Goal: Task Accomplishment & Management: Use online tool/utility

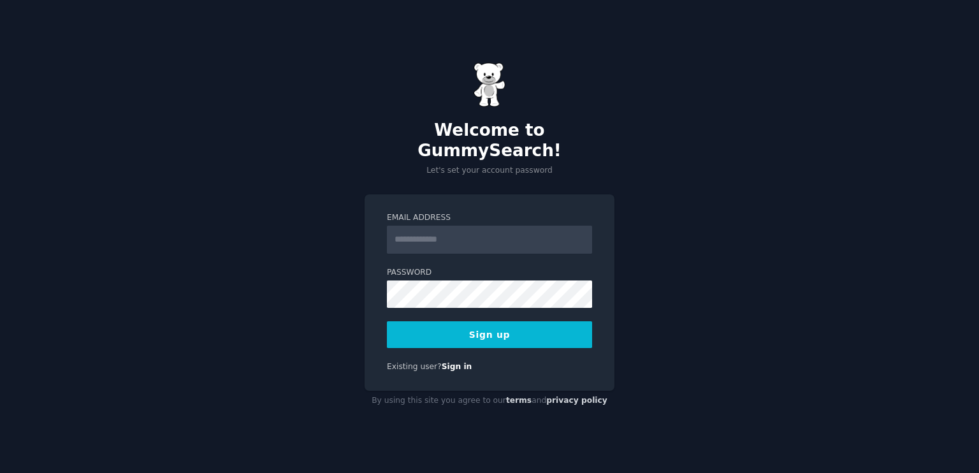
click at [533, 230] on input "Email Address" at bounding box center [489, 240] width 205 height 28
type input "**********"
click at [494, 321] on button "Sign up" at bounding box center [489, 334] width 205 height 27
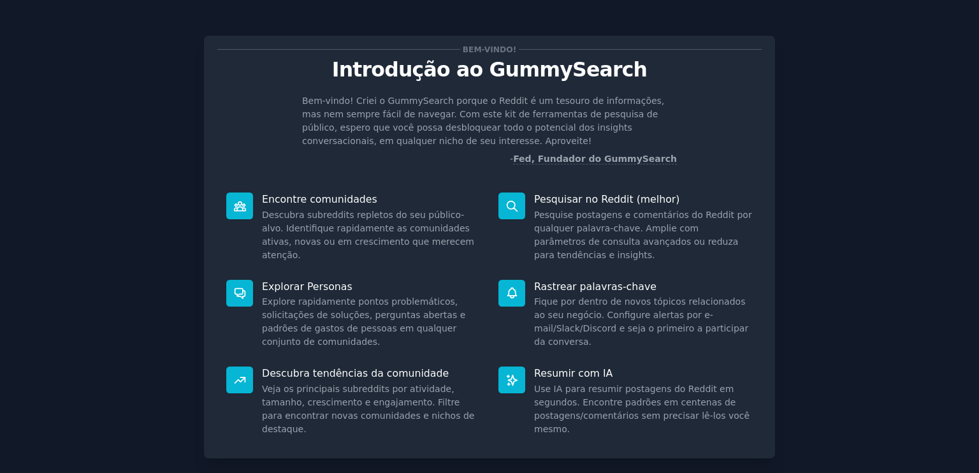
scroll to position [79, 0]
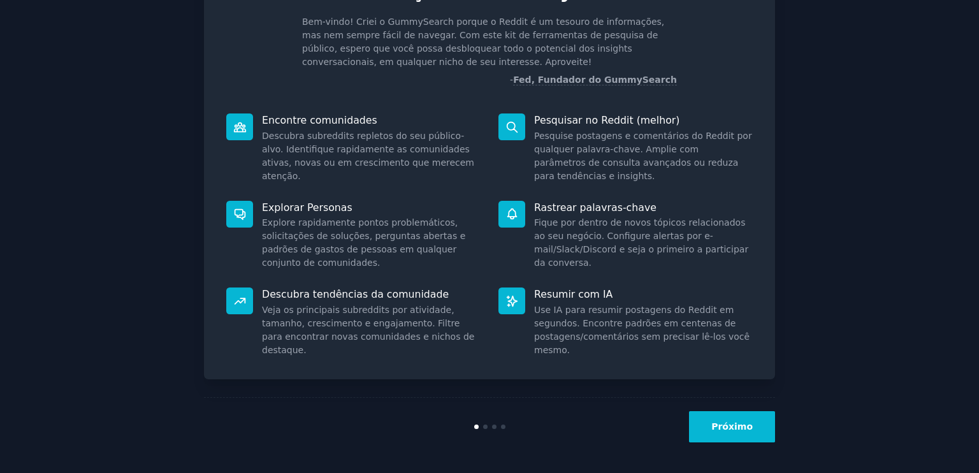
click at [743, 425] on font "Próximo" at bounding box center [731, 426] width 41 height 10
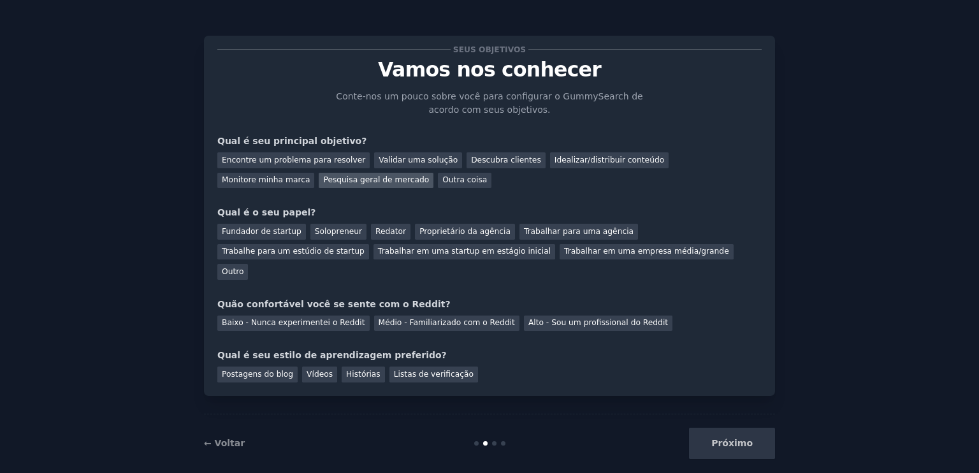
click at [319, 186] on div "Pesquisa geral de mercado" at bounding box center [376, 181] width 115 height 16
click at [392, 232] on div "Redator" at bounding box center [390, 232] width 39 height 16
click at [441, 318] on font "Médio - Familiarizado com o Reddit" at bounding box center [446, 322] width 136 height 9
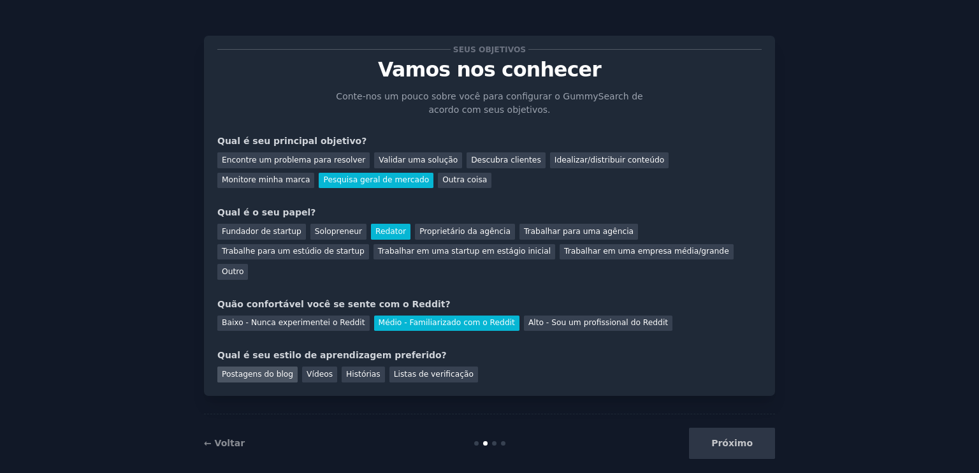
click at [268, 369] on font "Postagens do blog" at bounding box center [257, 373] width 71 height 9
click at [738, 438] on font "Próximo" at bounding box center [731, 443] width 41 height 10
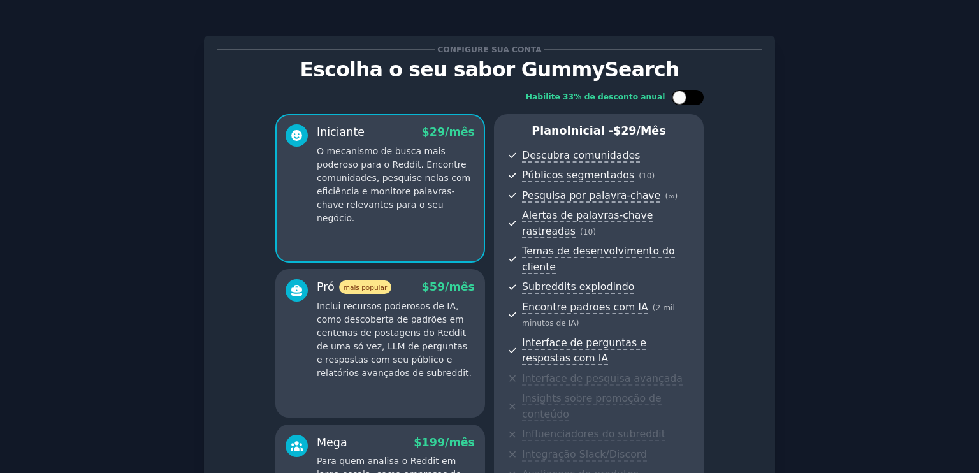
click at [683, 95] on div at bounding box center [679, 97] width 14 height 14
checkbox input "true"
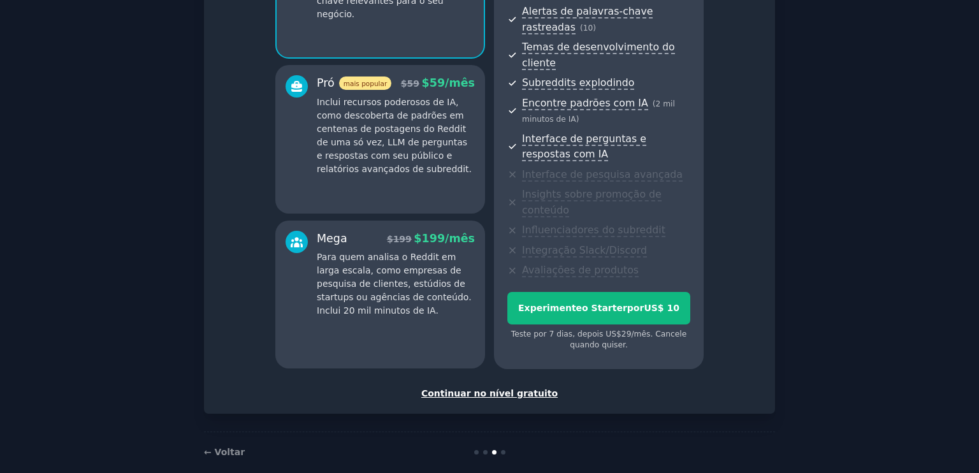
click at [492, 388] on font "Continuar no nível gratuito" at bounding box center [489, 393] width 136 height 10
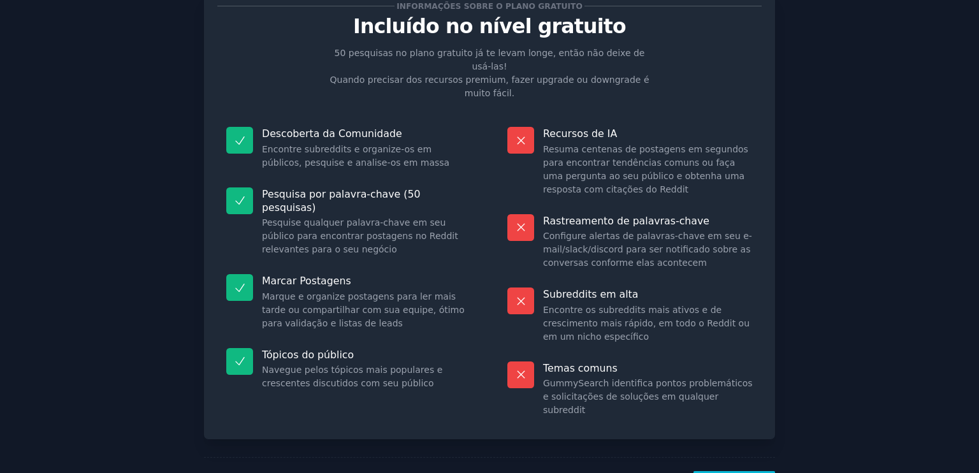
scroll to position [76, 0]
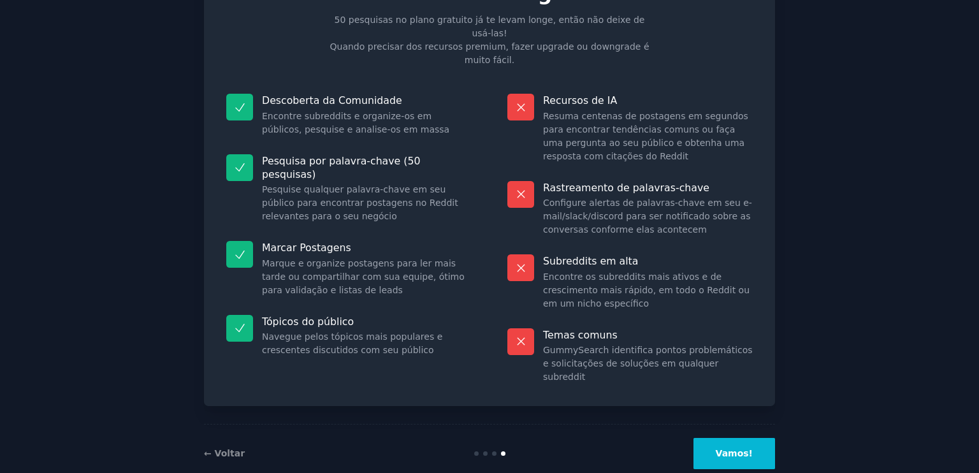
click at [743, 448] on font "Vamos!" at bounding box center [733, 453] width 37 height 10
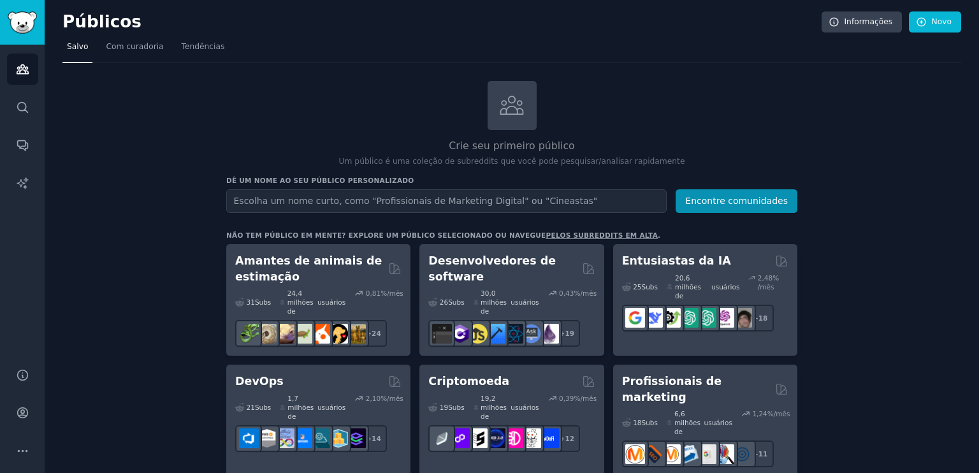
click at [624, 206] on input "text" at bounding box center [446, 201] width 440 height 24
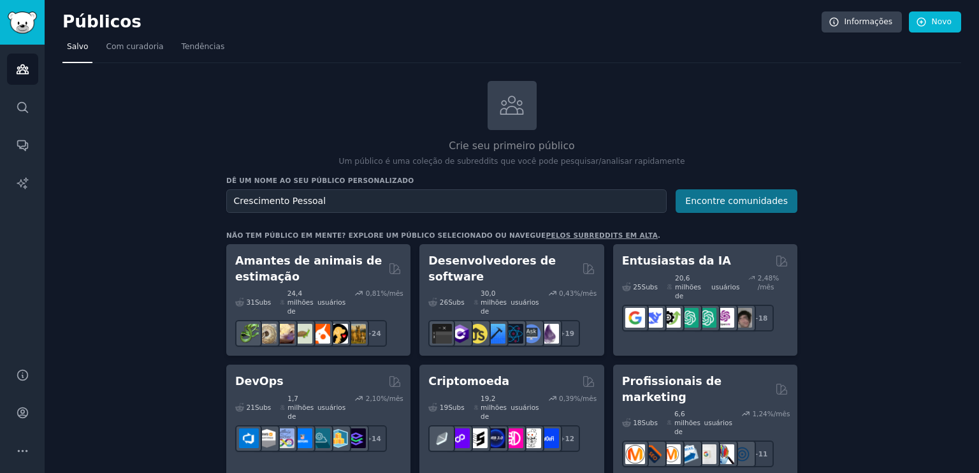
type input "Crescimento Pessoal"
click at [768, 201] on font "Encontre comunidades" at bounding box center [736, 201] width 103 height 10
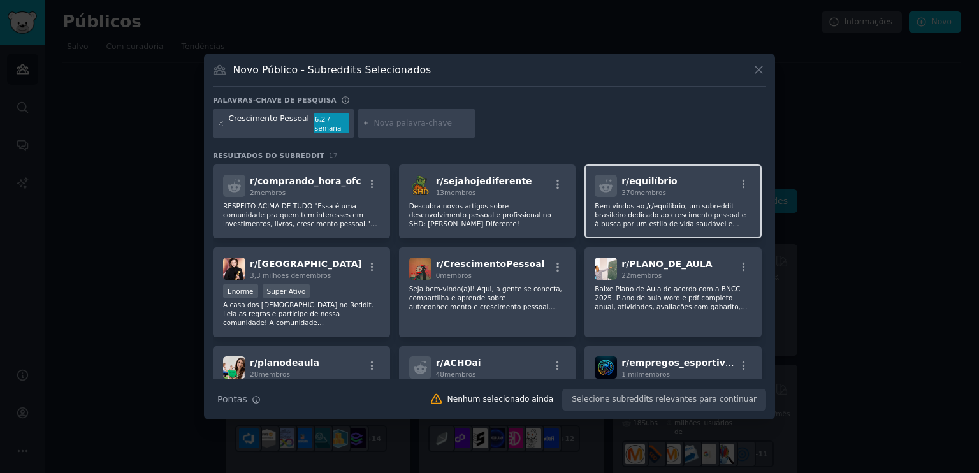
click at [712, 216] on font "Bem vindos ao /r/equilibrio, um subreddit brasileiro dedicado ao crescimento pe…" at bounding box center [669, 219] width 151 height 34
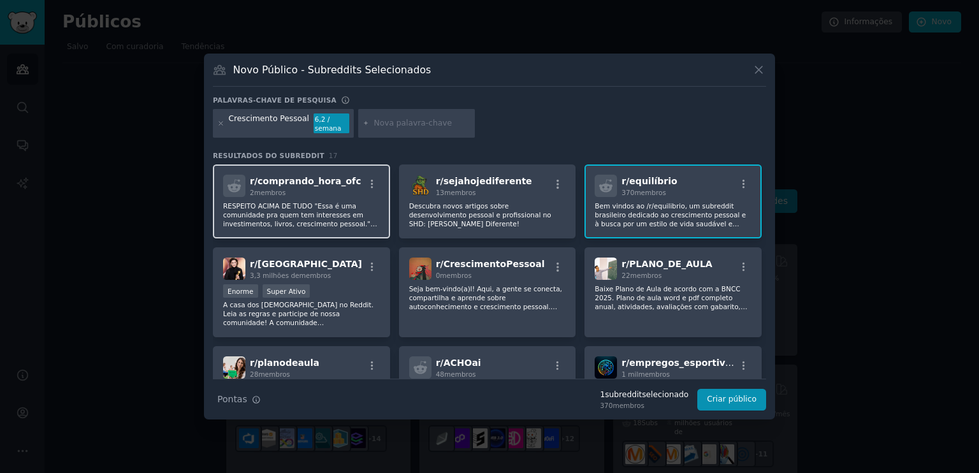
click at [352, 206] on font "RESPEITO ACIMA DE TUDO "Essa é uma comunidade pra quem tem interesses em invest…" at bounding box center [300, 246] width 154 height 88
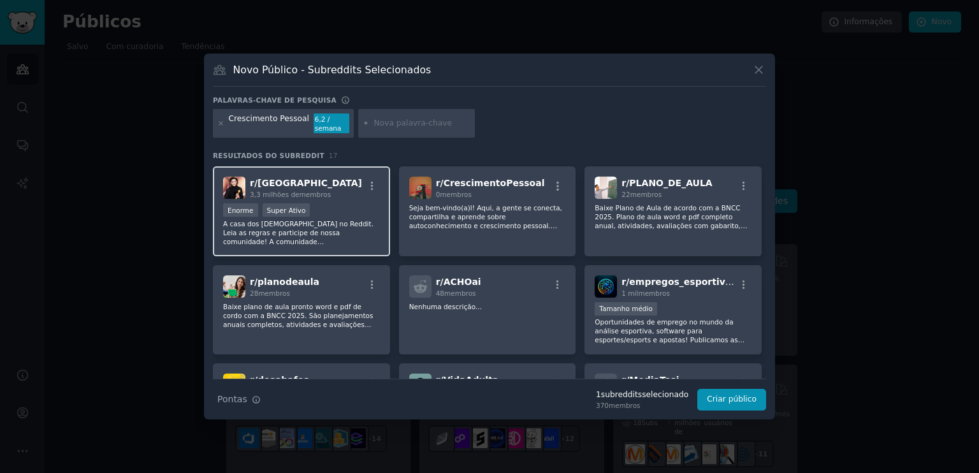
scroll to position [82, 0]
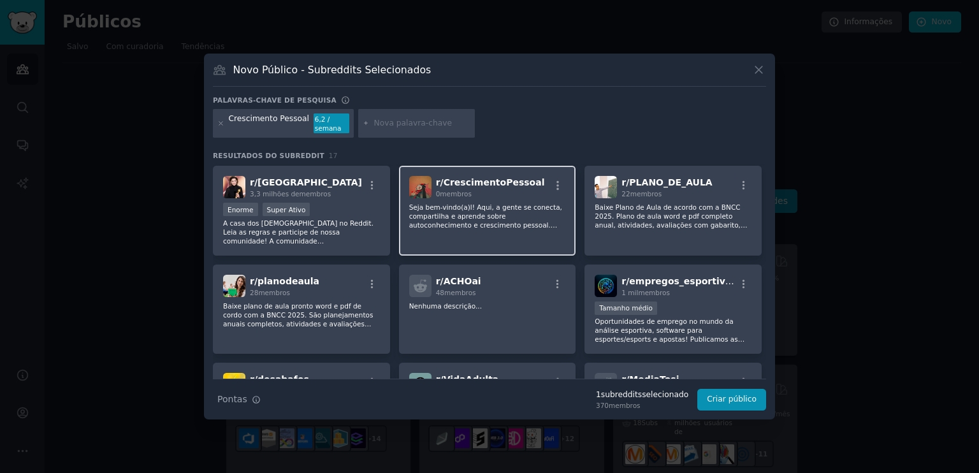
click at [527, 208] on font "Seja bem-vindo(a)l! Aqui, a gente se conecta, compartilha e aprende sobre autoc…" at bounding box center [486, 242] width 155 height 79
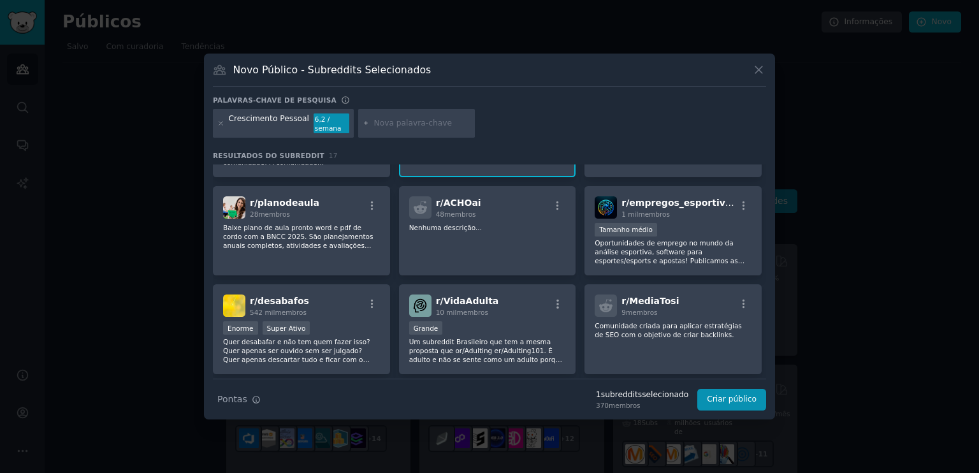
scroll to position [0, 0]
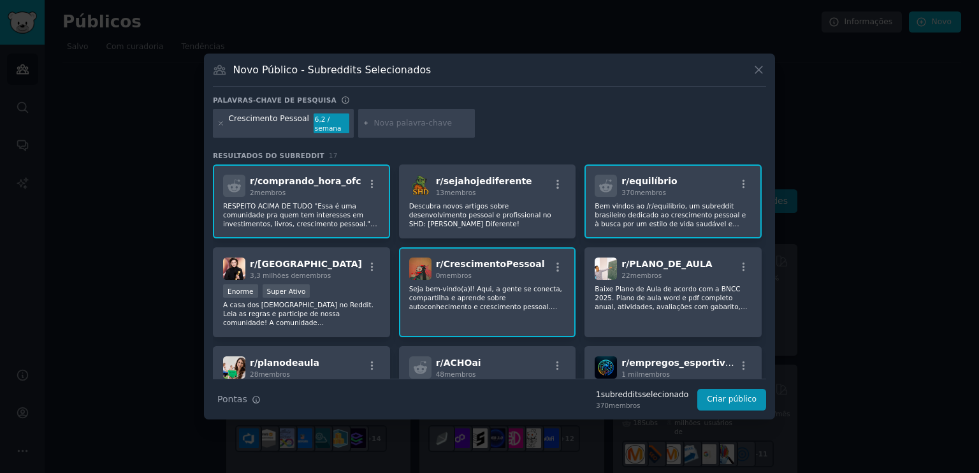
click at [646, 196] on font "membros" at bounding box center [650, 193] width 32 height 8
click at [515, 282] on div "r/ CrescimentoPessoal 0 membros Seja bem-vindo(a)l! Aqui, a gente se conecta, c…" at bounding box center [487, 292] width 177 height 90
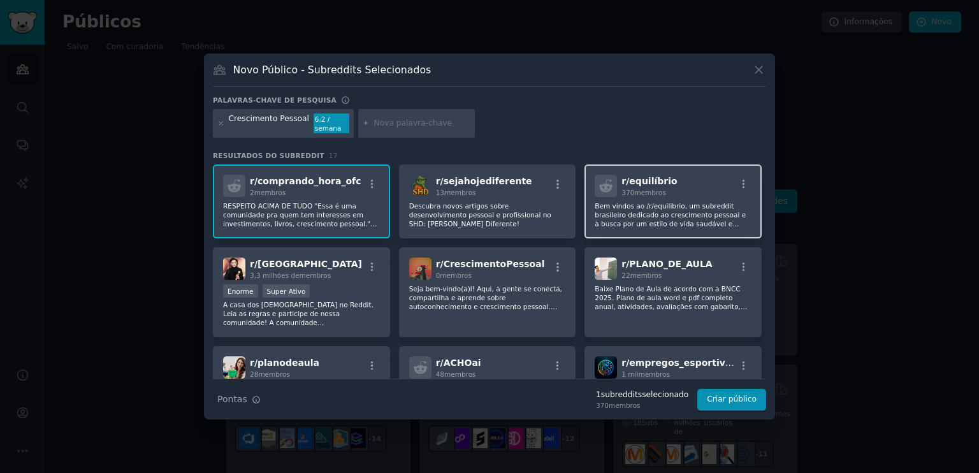
click at [640, 197] on div "r/ equilíbrio 370 membros Bem vindos ao /r/equilibrio, um subreddit brasileiro …" at bounding box center [672, 201] width 177 height 74
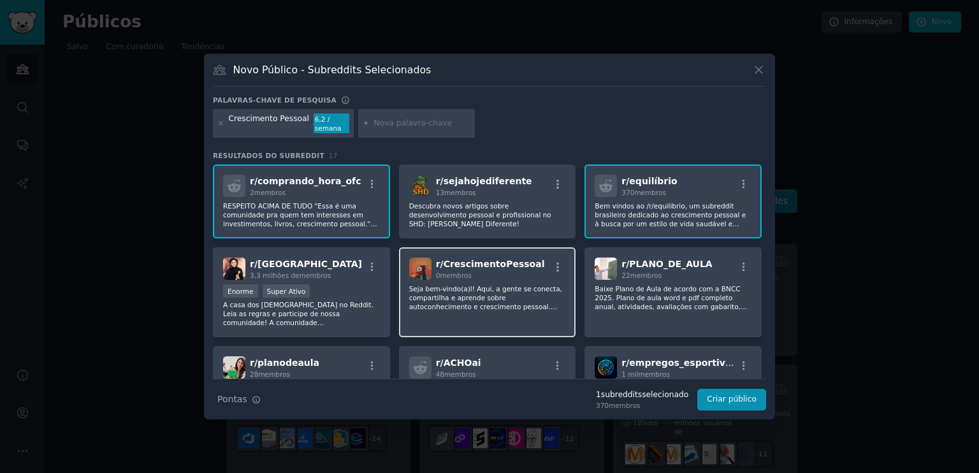
click at [505, 268] on font "CrescimentoPessoal" at bounding box center [493, 264] width 101 height 10
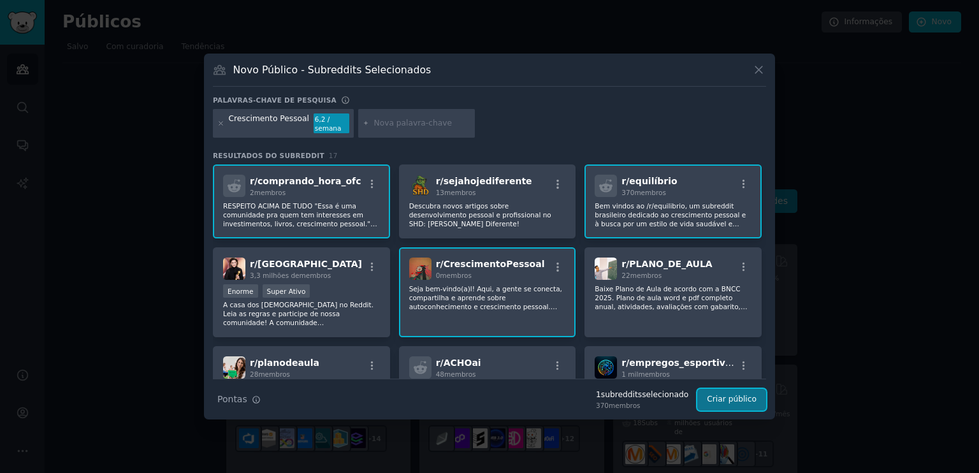
click at [743, 403] on font "Criar público" at bounding box center [731, 398] width 50 height 9
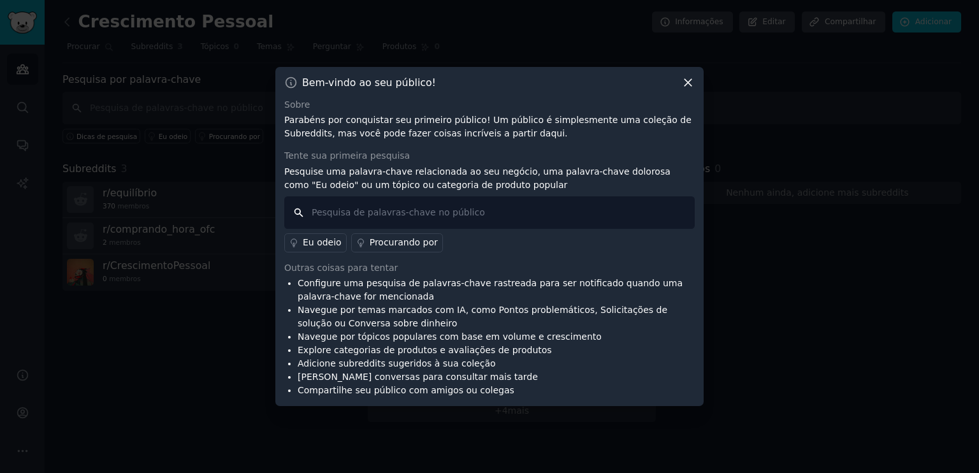
click at [652, 220] on input "text" at bounding box center [489, 212] width 410 height 32
type input "planejamento pessoal"
click at [404, 244] on font "Procurando por" at bounding box center [403, 242] width 68 height 10
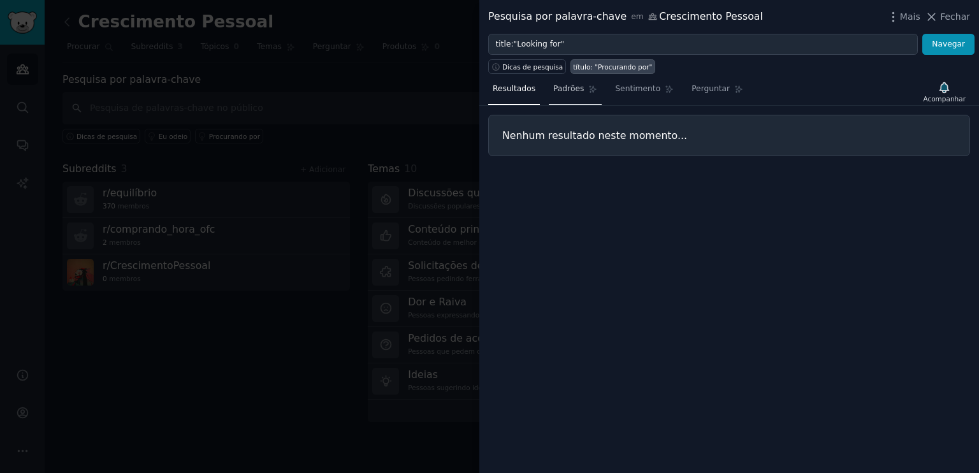
click at [561, 89] on font "Padrões" at bounding box center [568, 88] width 31 height 9
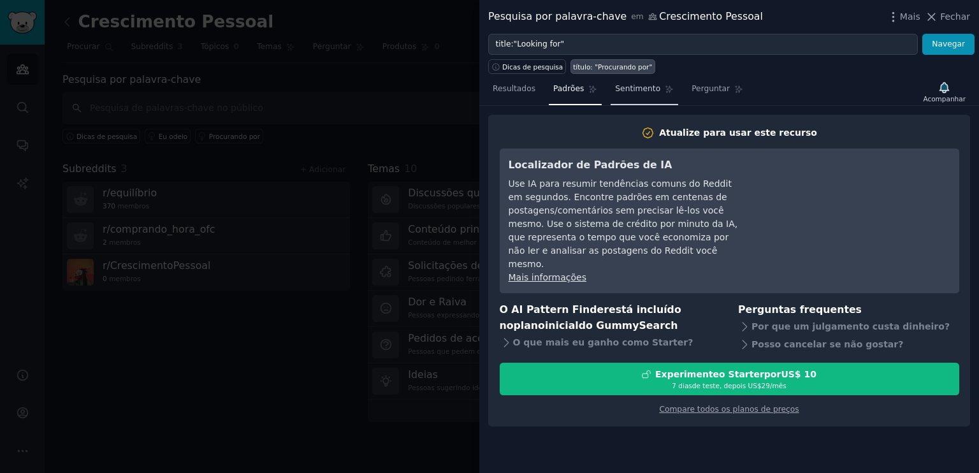
click at [635, 91] on font "Sentimento" at bounding box center [637, 88] width 45 height 9
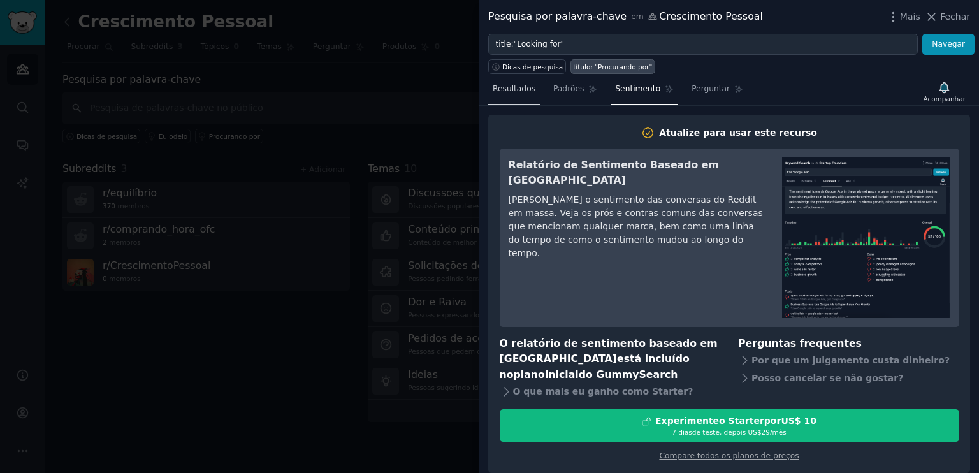
click at [517, 91] on font "Resultados" at bounding box center [513, 88] width 43 height 9
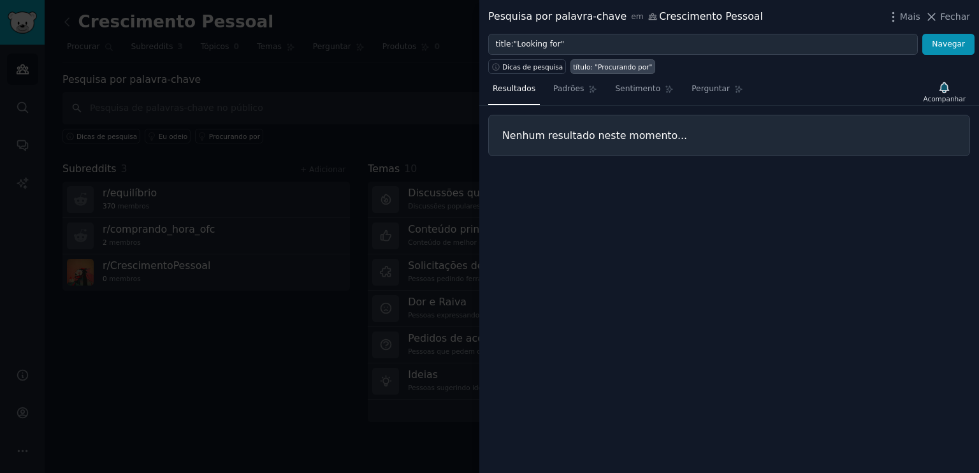
click at [740, 17] on div "Pesquisa por palavra-chave em Crescimento Pessoal Mais Fechar" at bounding box center [729, 17] width 482 height 16
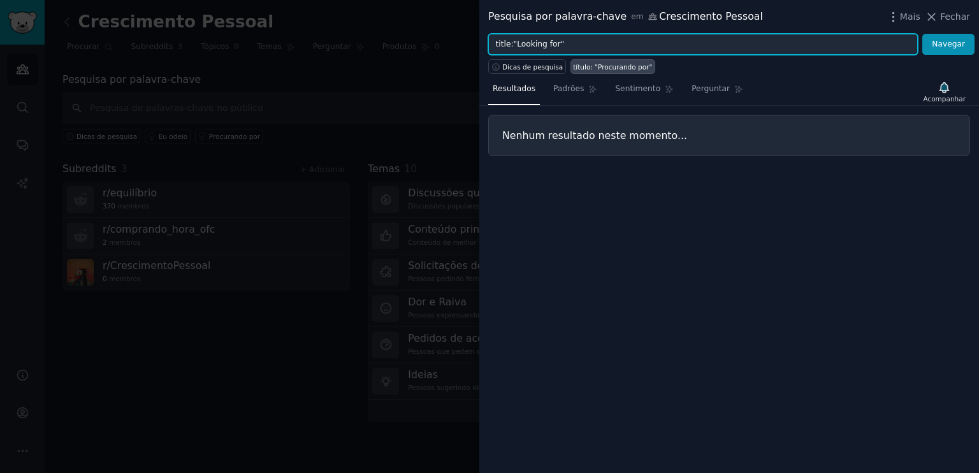
click at [566, 47] on input "title:"Looking for"" at bounding box center [702, 45] width 429 height 22
click at [604, 44] on input "title:"Looking for"" at bounding box center [702, 45] width 429 height 22
type input "t"
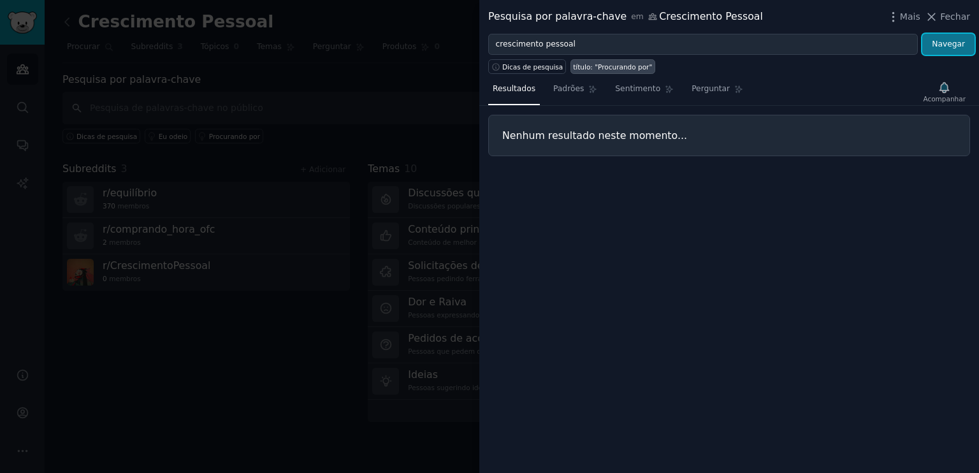
click at [953, 37] on button "Navegar" at bounding box center [948, 45] width 52 height 22
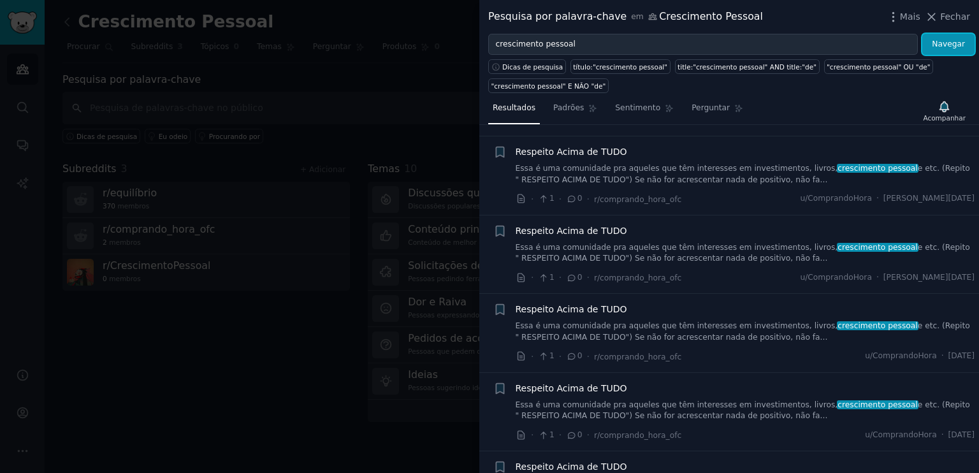
scroll to position [5291, 0]
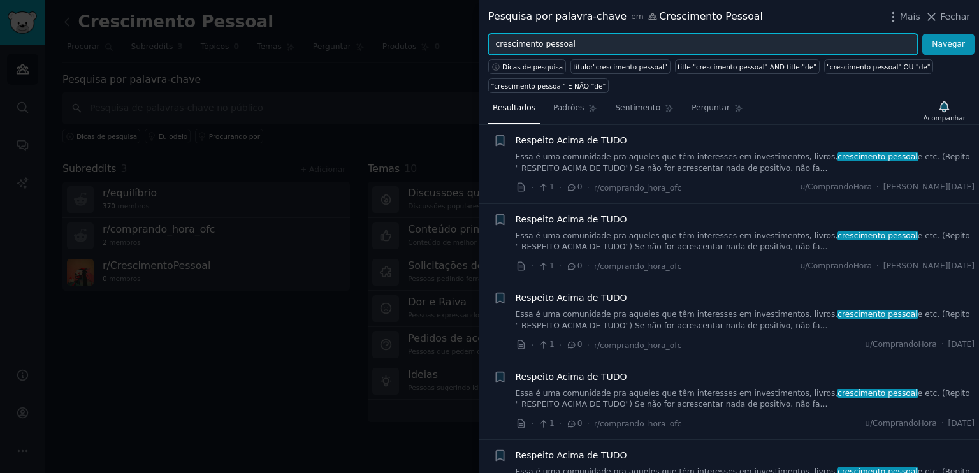
click at [604, 43] on input "crescimento pessoal" at bounding box center [702, 45] width 429 height 22
type input "c"
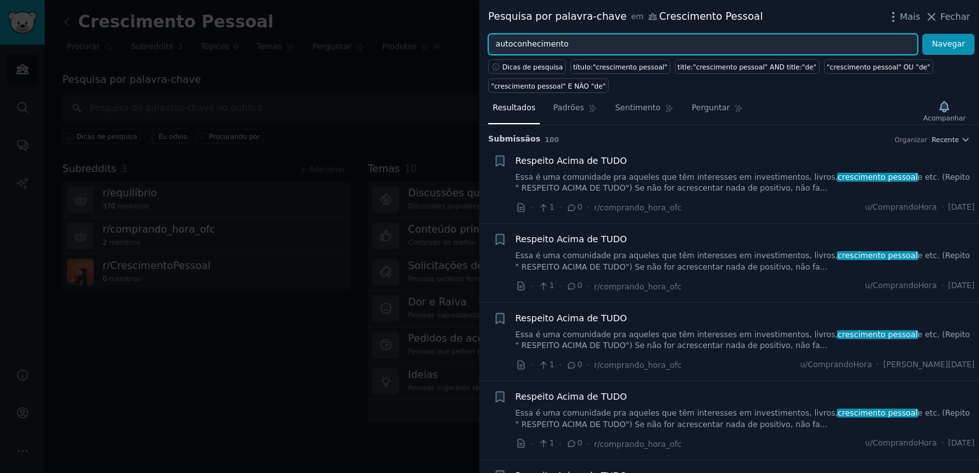
type input "autoconhecimento"
click at [922, 34] on button "Navegar" at bounding box center [948, 45] width 52 height 22
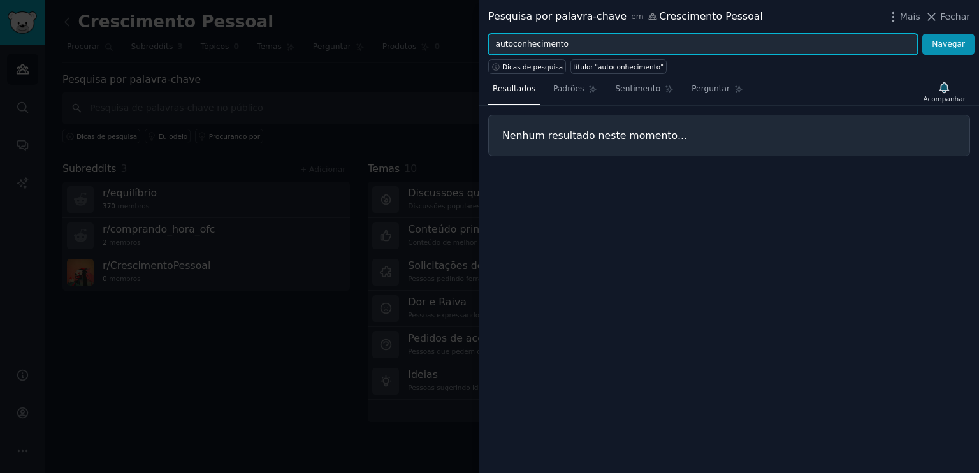
drag, startPoint x: 565, startPoint y: 45, endPoint x: 448, endPoint y: 40, distance: 116.7
click at [448, 40] on div "Pesquisa por palavra-chave em Crescimento Pessoal Mais Fechar autoconhecimento …" at bounding box center [489, 236] width 979 height 473
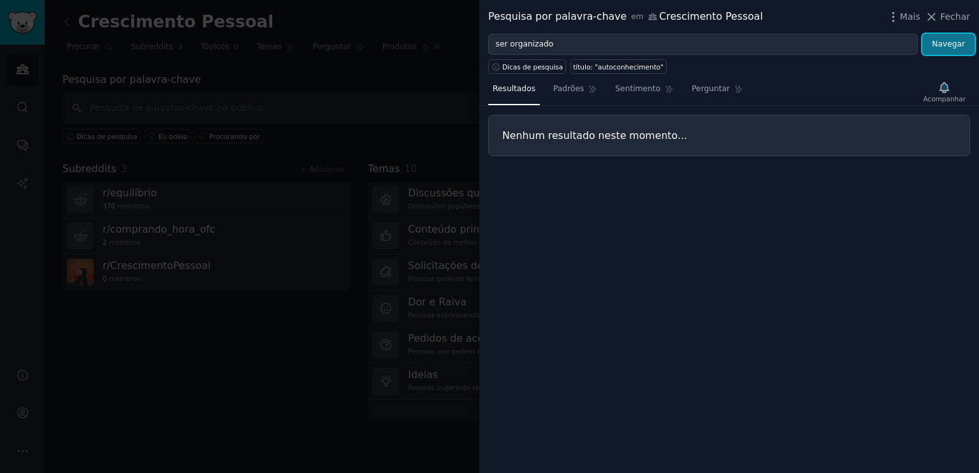
click at [947, 45] on font "Navegar" at bounding box center [947, 43] width 33 height 9
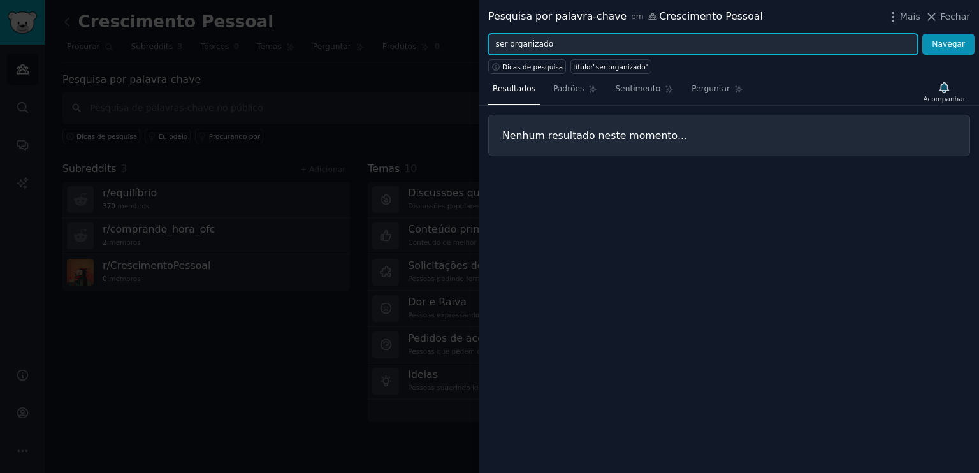
click at [870, 43] on input "ser organizado" at bounding box center [702, 45] width 429 height 22
type input "s"
click at [922, 34] on button "Navegar" at bounding box center [948, 45] width 52 height 22
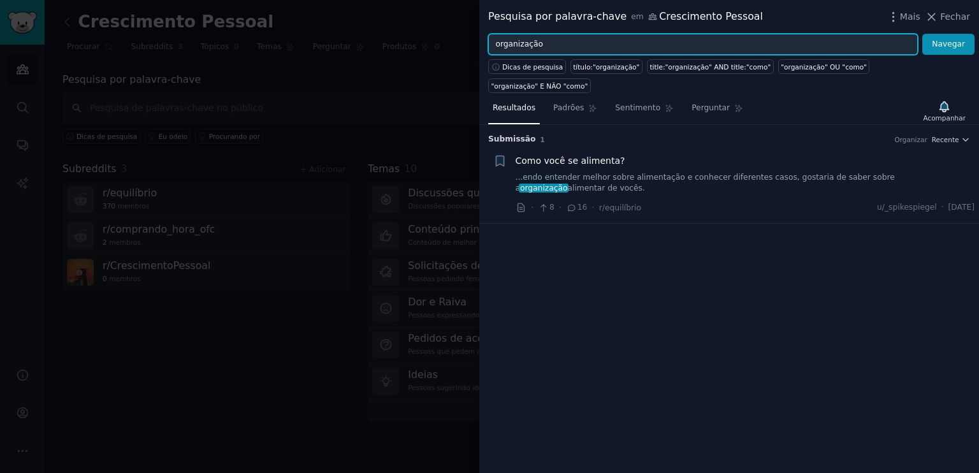
click at [689, 44] on input "organização" at bounding box center [702, 45] width 429 height 22
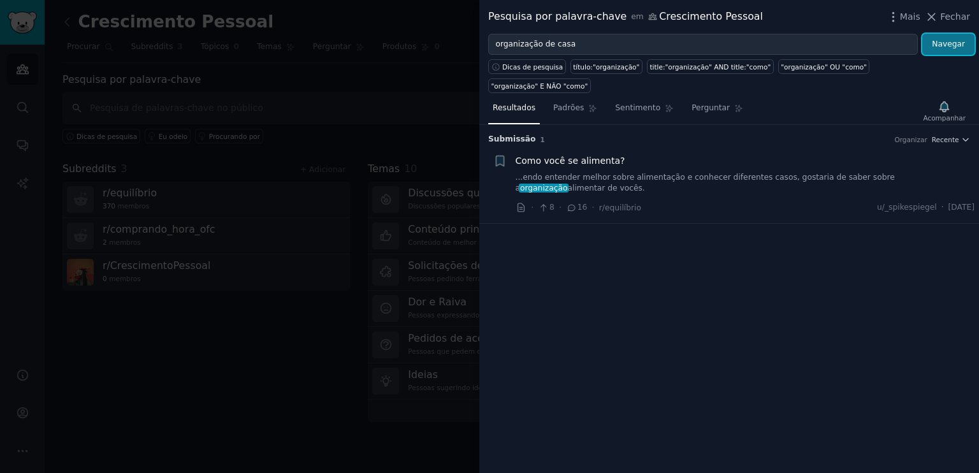
click at [958, 43] on font "Navegar" at bounding box center [947, 43] width 33 height 9
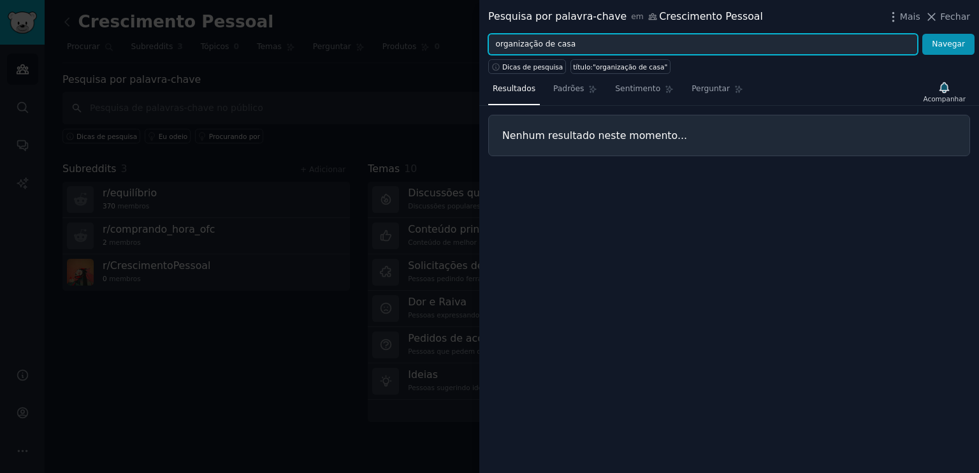
click at [835, 41] on input "organização de casa" at bounding box center [702, 45] width 429 height 22
type input "o"
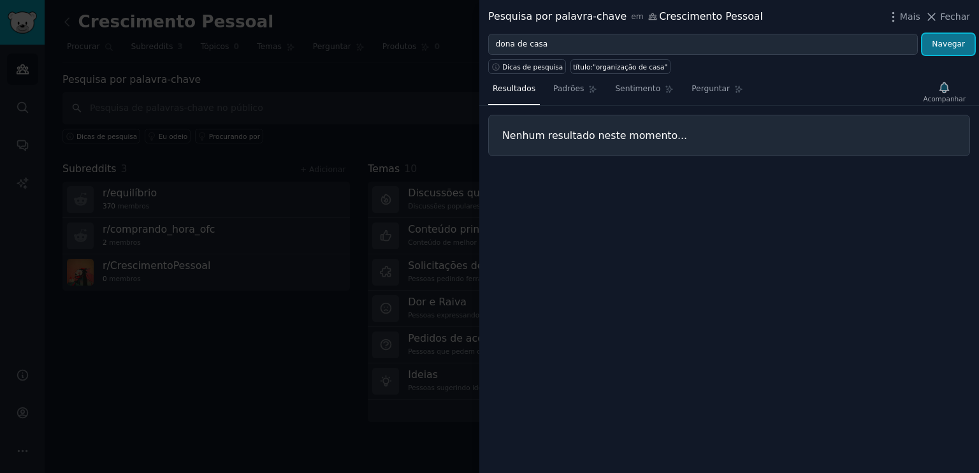
click at [940, 47] on font "Navegar" at bounding box center [947, 43] width 33 height 9
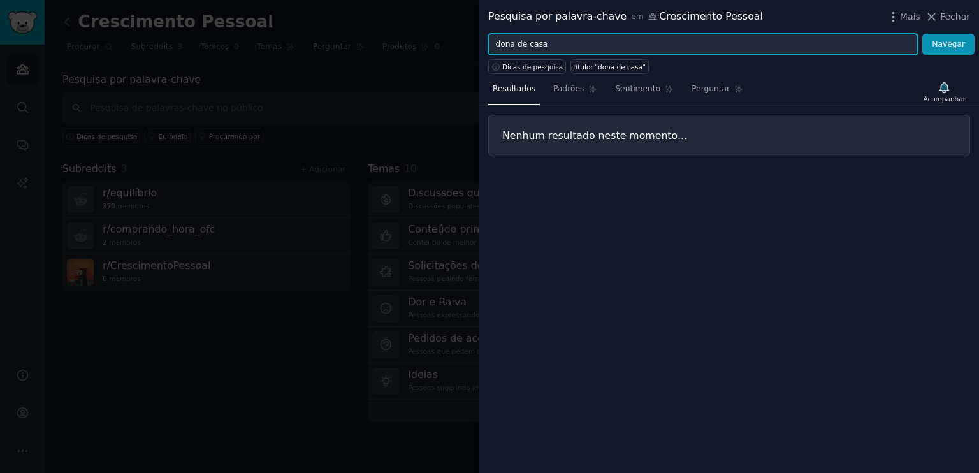
click at [841, 46] on input "dona de casa" at bounding box center [702, 45] width 429 height 22
type input "d"
type input "crescimento profissional"
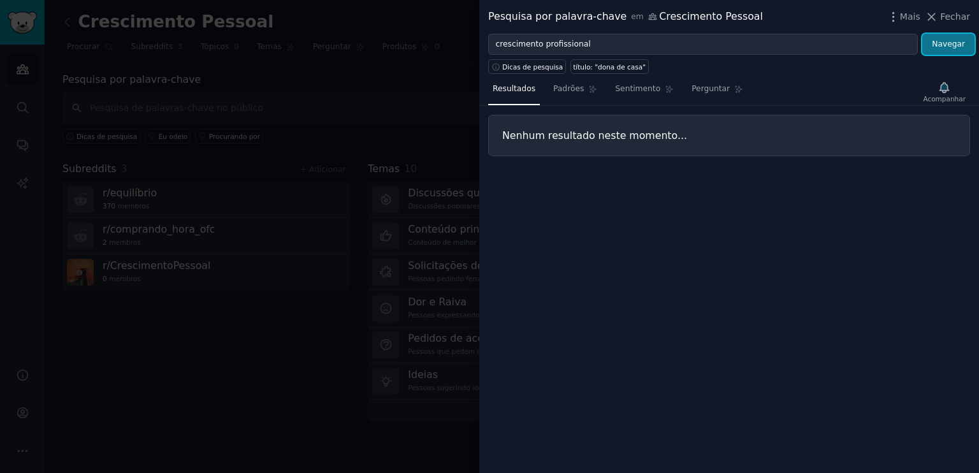
click at [946, 48] on font "Navegar" at bounding box center [947, 43] width 33 height 9
click at [936, 17] on icon at bounding box center [930, 16] width 13 height 13
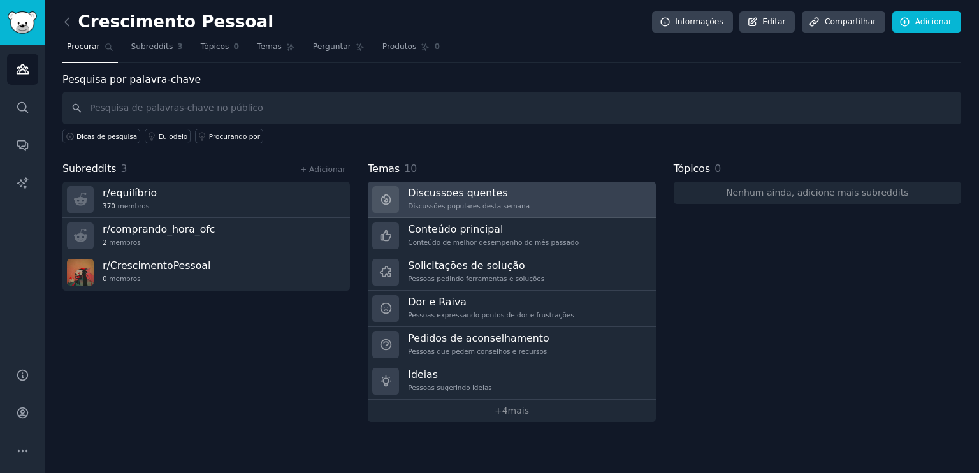
click at [584, 203] on link "Discussões quentes Discussões populares desta semana" at bounding box center [511, 200] width 287 height 36
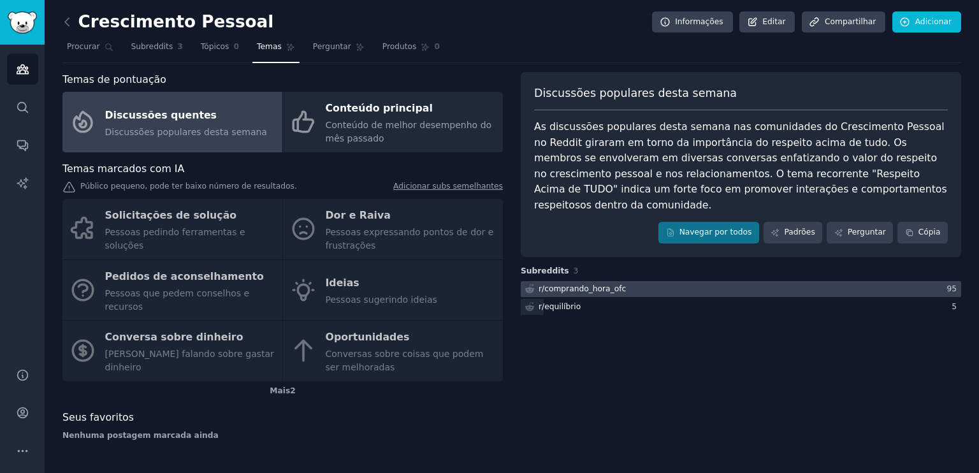
click at [598, 284] on font "comprando_hora_ofc" at bounding box center [585, 288] width 82 height 9
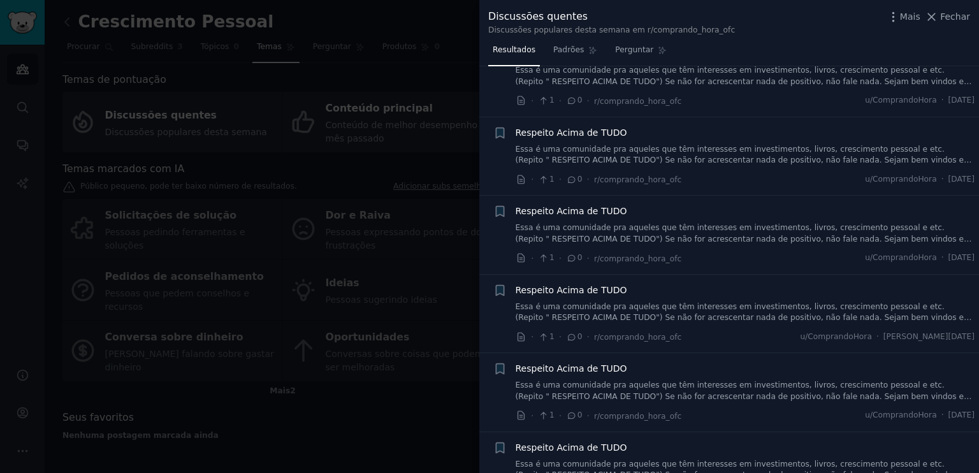
scroll to position [431, 0]
click at [606, 287] on font "Respeito Acima de TUDO" at bounding box center [570, 289] width 111 height 10
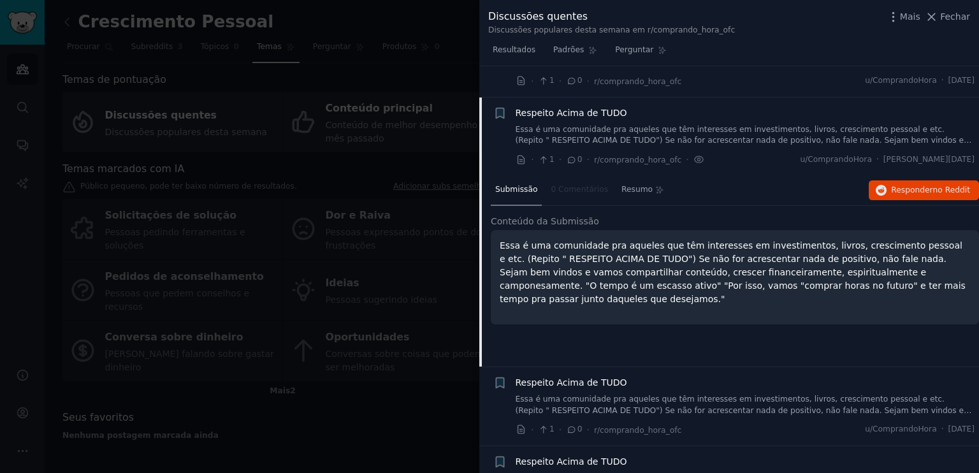
scroll to position [605, 0]
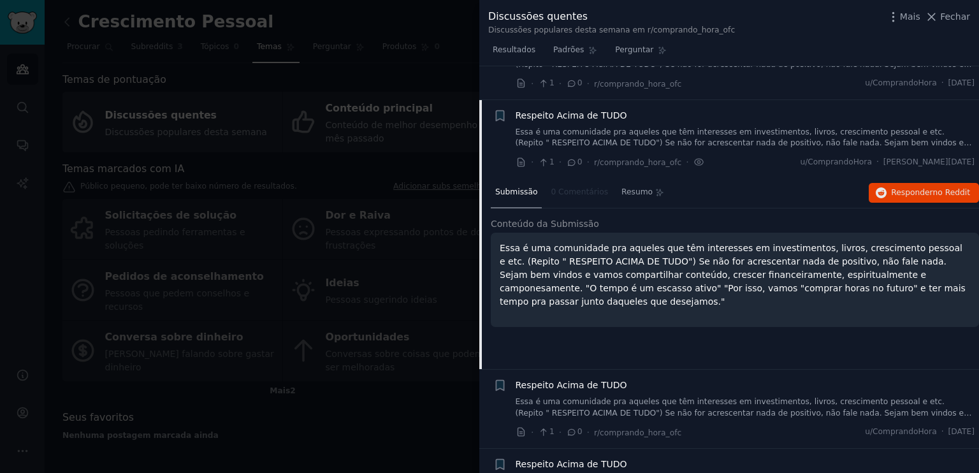
click at [559, 224] on font "Conteúdo da Submissão" at bounding box center [545, 224] width 108 height 10
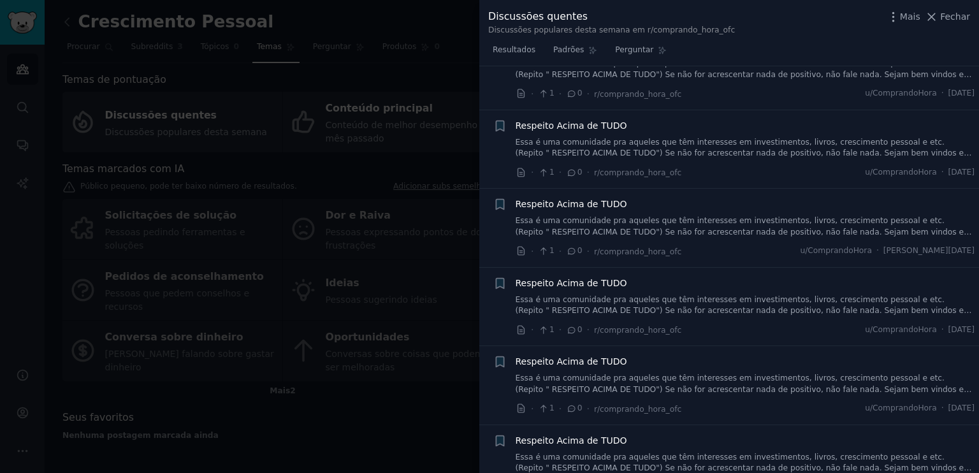
scroll to position [0, 0]
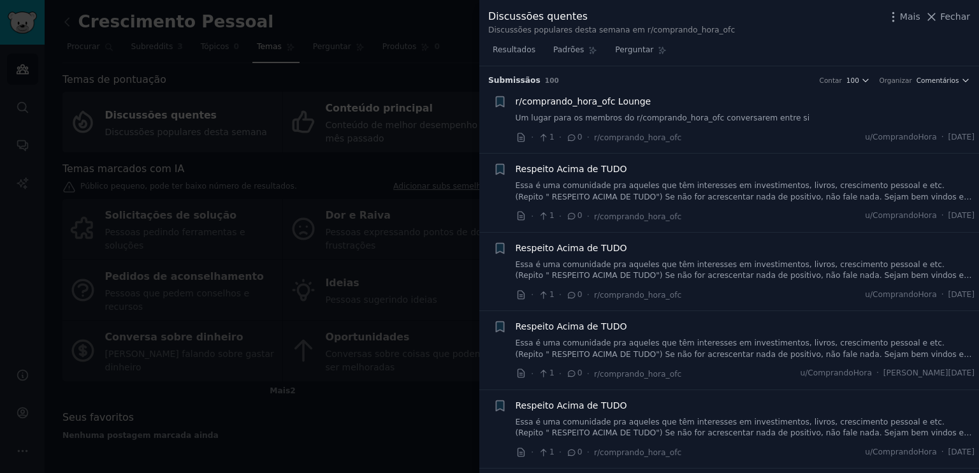
click at [634, 104] on font "r/comprando_hora_ofc Lounge" at bounding box center [583, 101] width 136 height 10
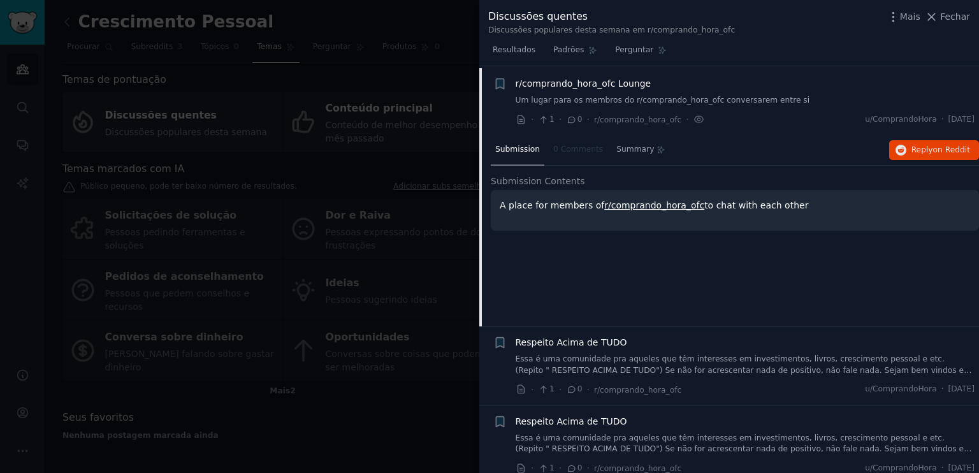
scroll to position [20, 0]
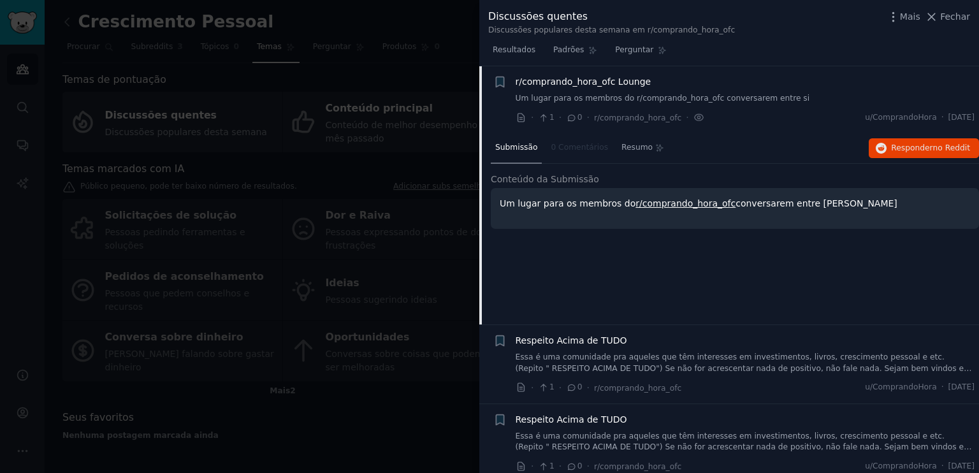
click at [454, 36] on div at bounding box center [489, 236] width 979 height 473
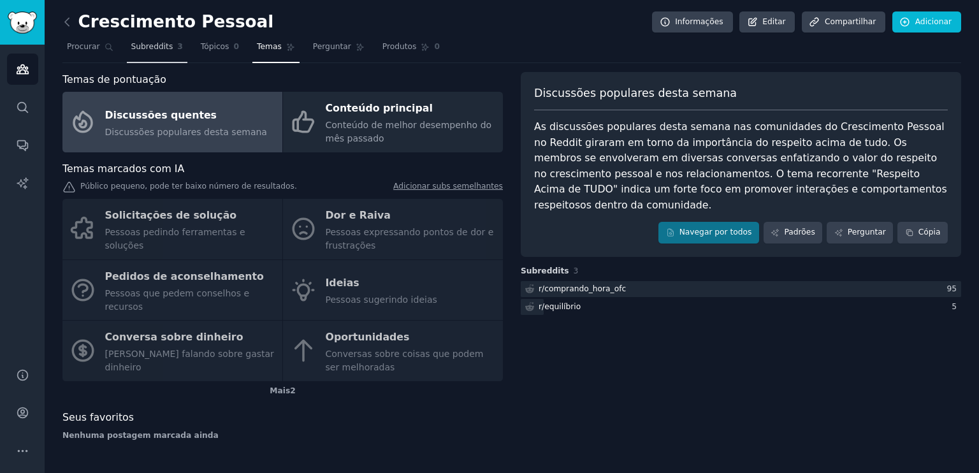
click at [150, 49] on font "Subreddits" at bounding box center [152, 46] width 42 height 9
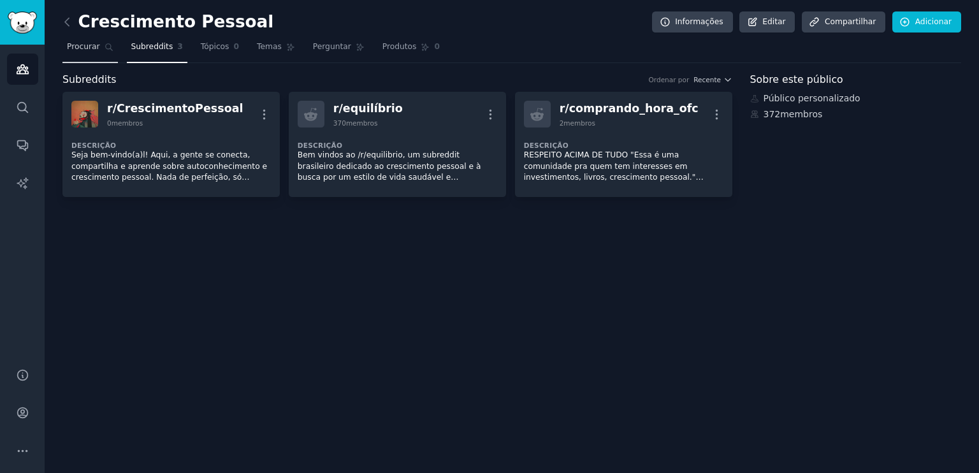
click at [85, 45] on font "Procurar" at bounding box center [83, 46] width 33 height 9
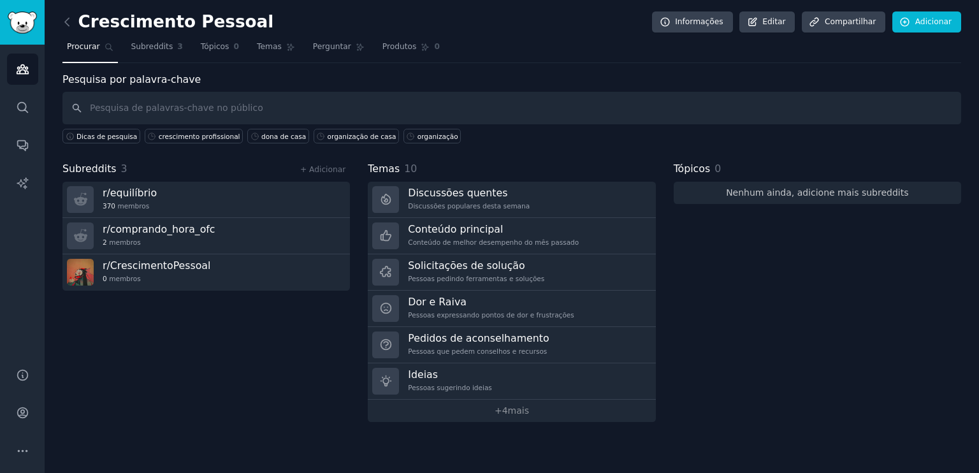
click at [817, 196] on font "Nenhum ainda, adicione mais subreddits" at bounding box center [817, 192] width 182 height 10
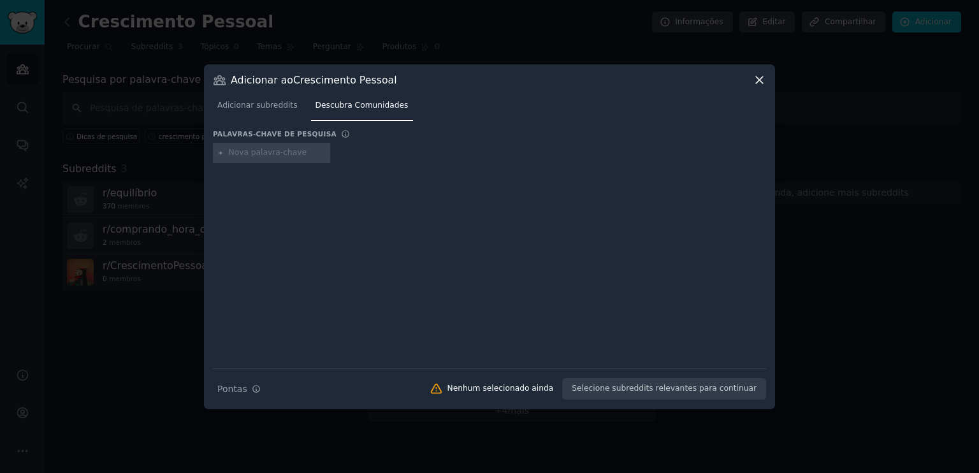
click at [283, 150] on input "text" at bounding box center [277, 152] width 97 height 11
type input "crescimento profissinal"
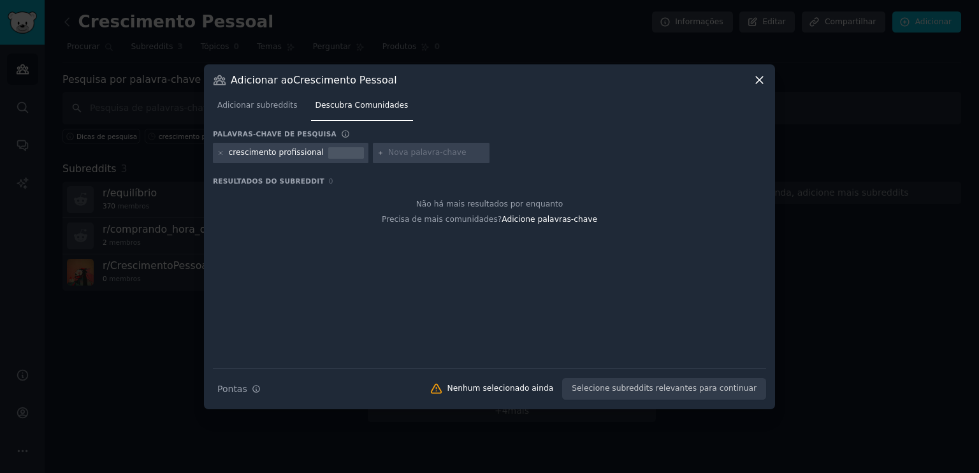
type input "c"
type input "arrumar casa"
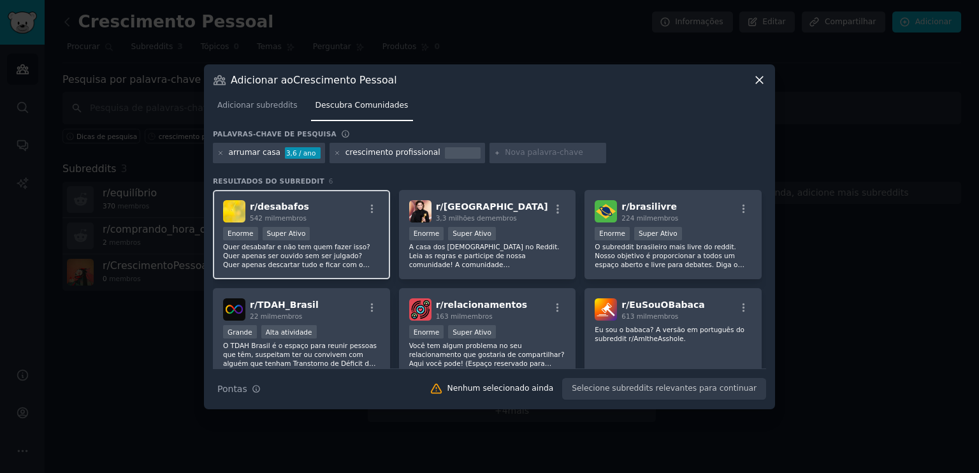
click at [308, 233] on div "Enorme Super Ativo" at bounding box center [301, 235] width 157 height 16
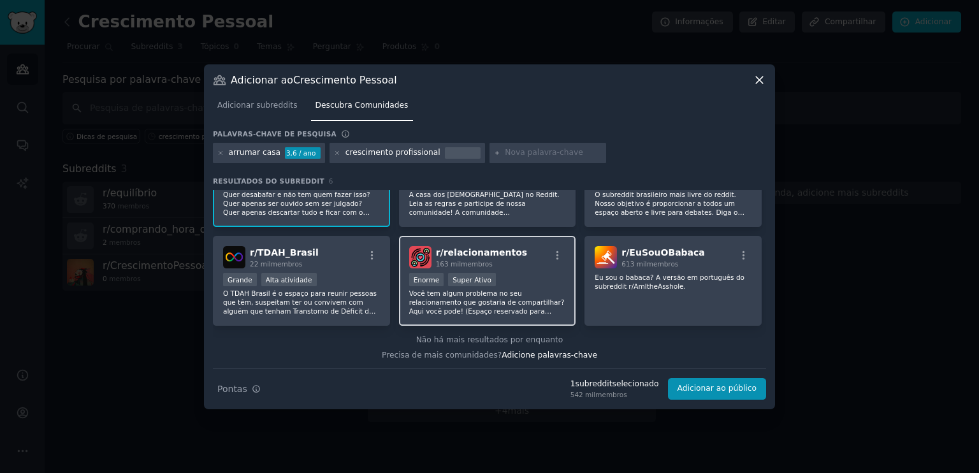
scroll to position [53, 0]
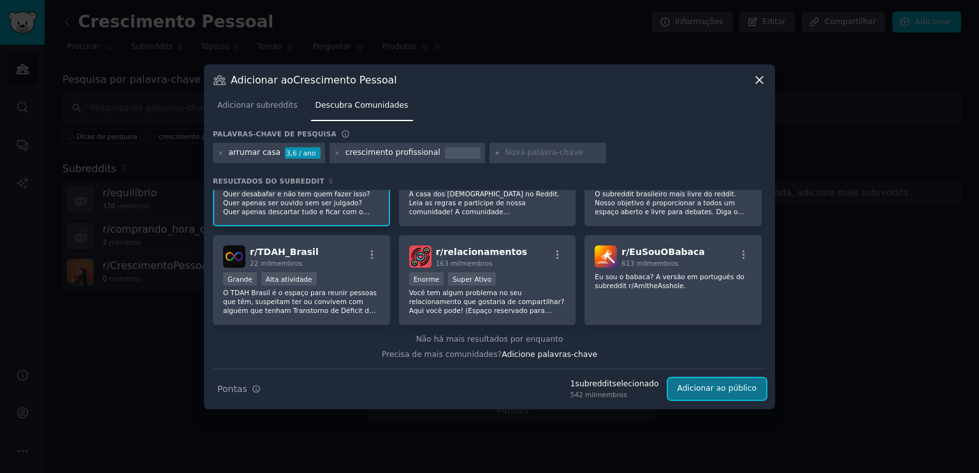
click at [691, 389] on font "Adicionar ao público" at bounding box center [716, 388] width 79 height 9
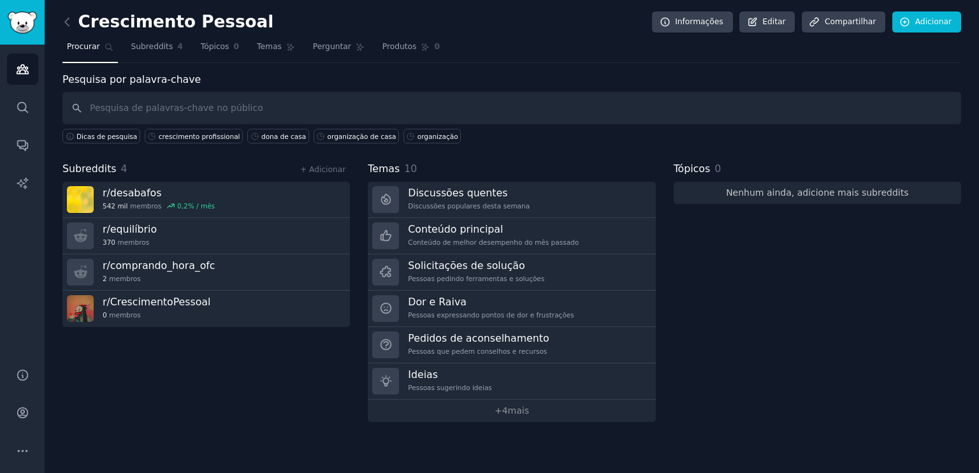
click at [866, 189] on font "Nenhum ainda, adicione mais subreddits" at bounding box center [817, 192] width 182 height 10
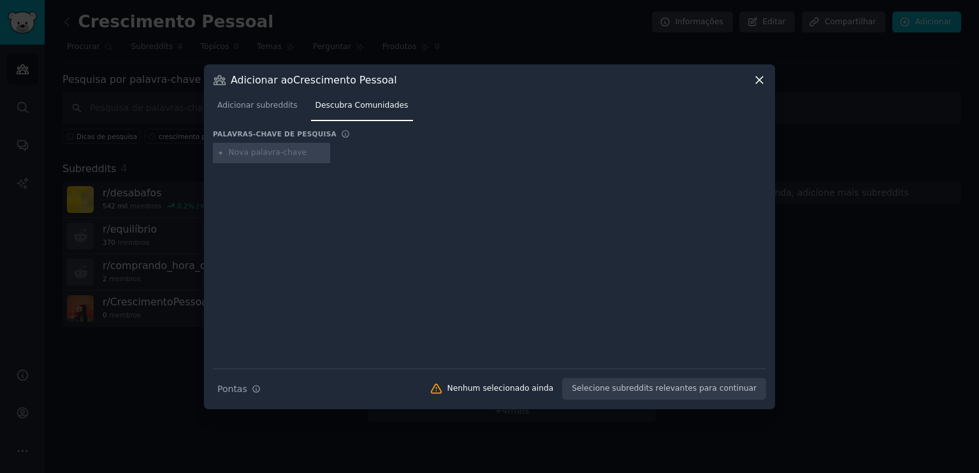
click at [296, 151] on input "text" at bounding box center [277, 152] width 97 height 11
type input "o"
type input "vida leve"
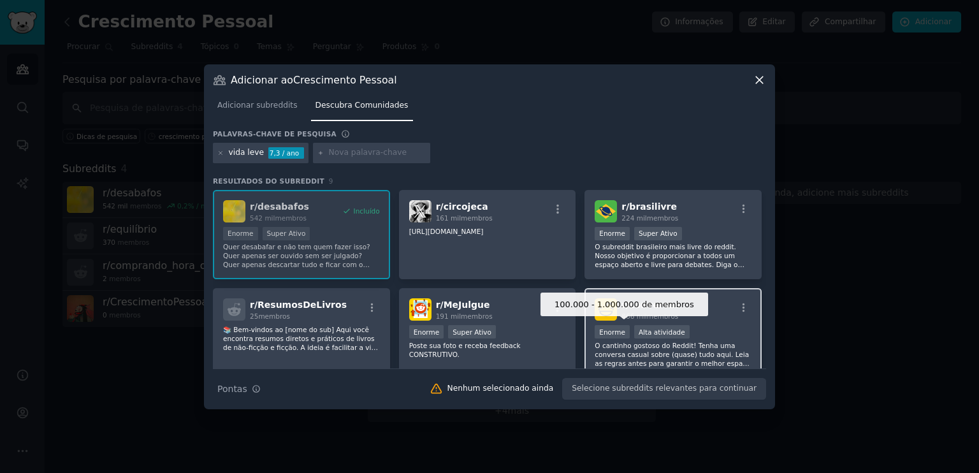
click at [614, 332] on font "Enorme" at bounding box center [612, 332] width 26 height 8
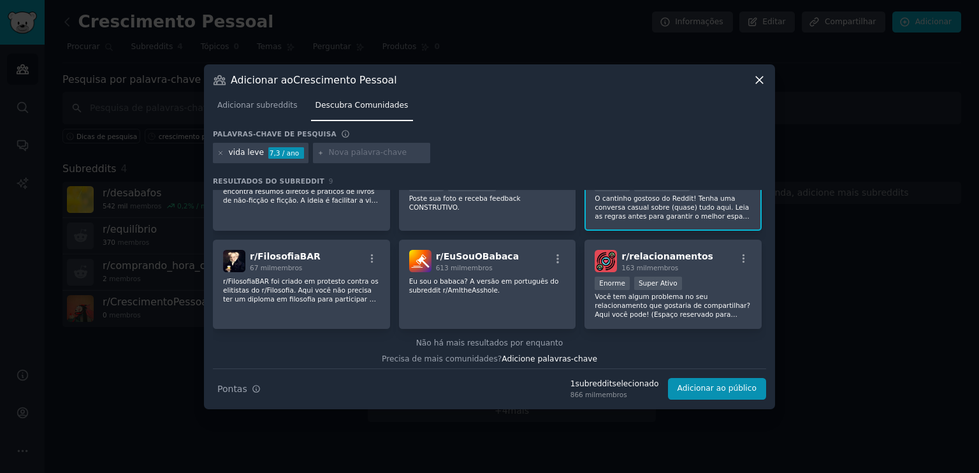
scroll to position [150, 0]
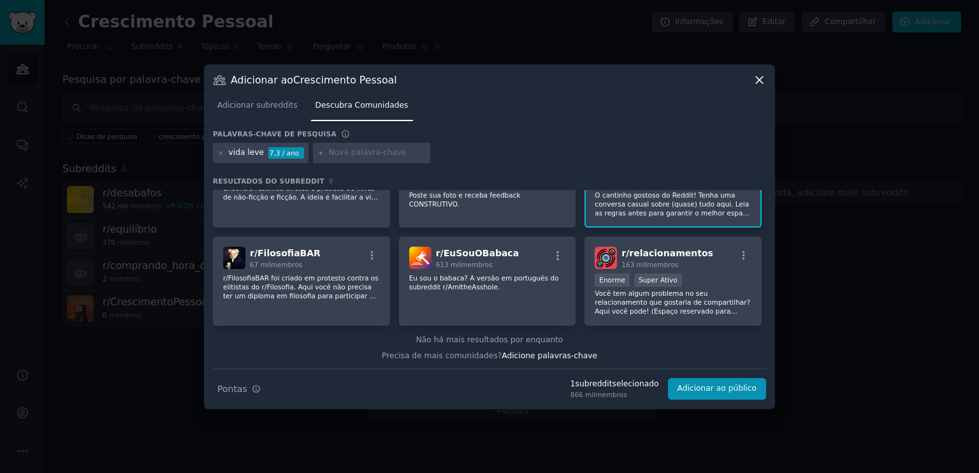
click at [389, 152] on input "text" at bounding box center [377, 152] width 97 height 11
type input "praticidade"
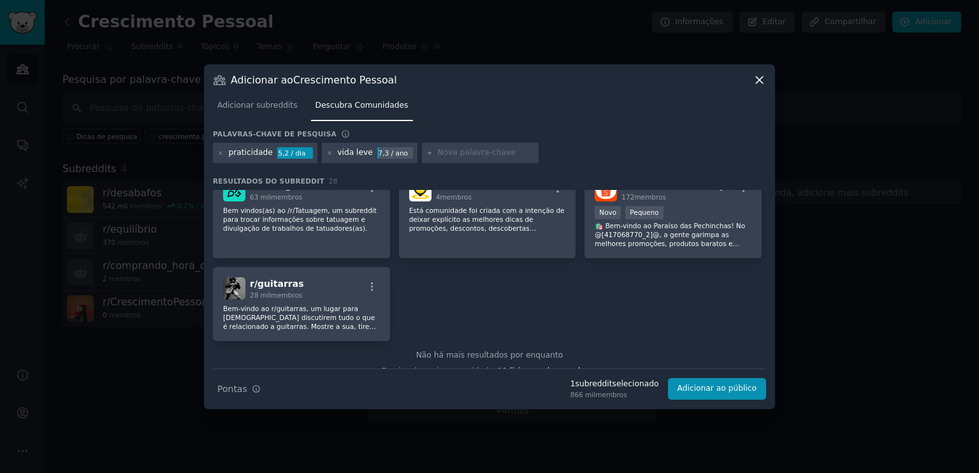
scroll to position [789, 0]
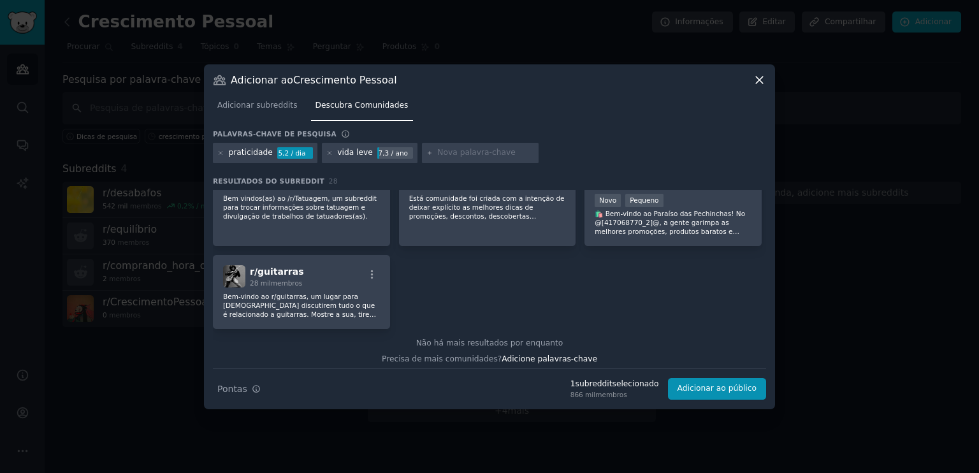
click at [492, 154] on input "text" at bounding box center [485, 152] width 97 height 11
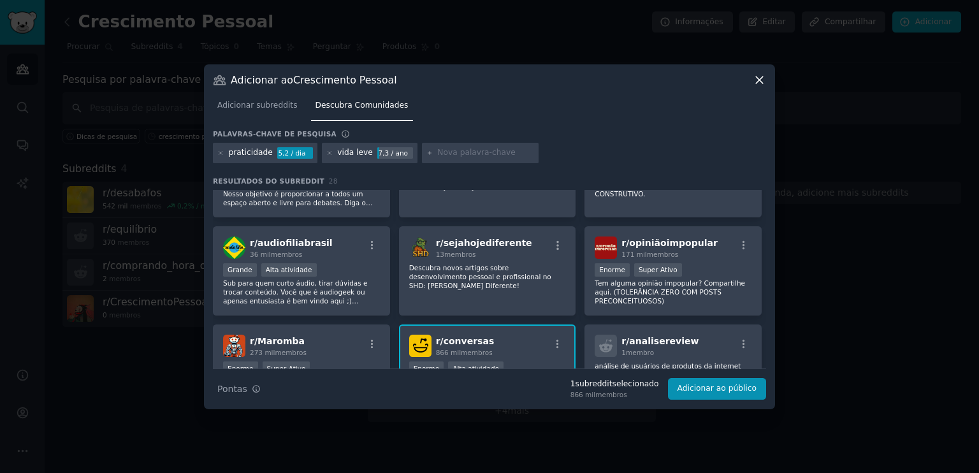
scroll to position [0, 0]
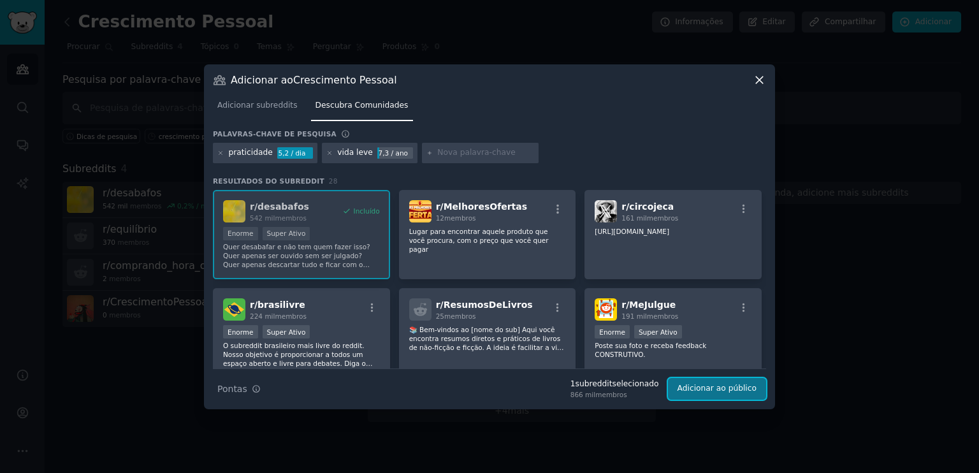
click at [719, 388] on font "Adicionar ao público" at bounding box center [716, 388] width 79 height 9
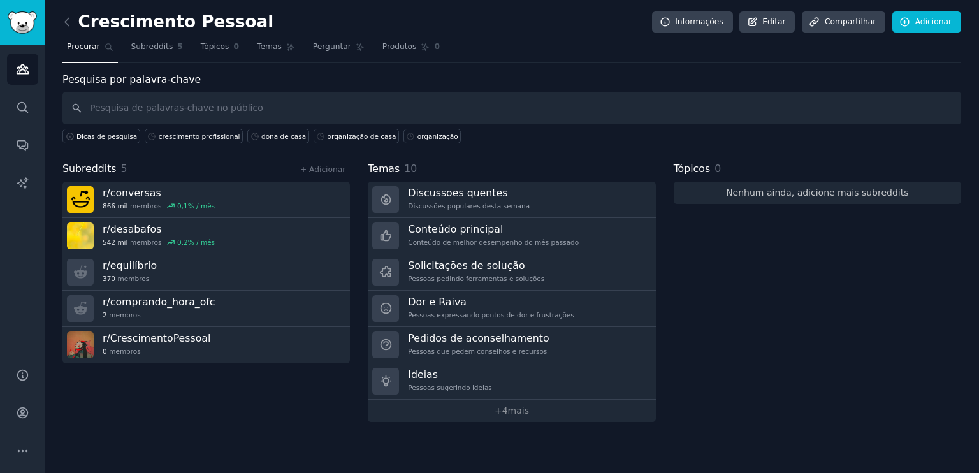
click at [776, 184] on link "Nenhum ainda, adicione mais subreddits" at bounding box center [816, 193] width 287 height 22
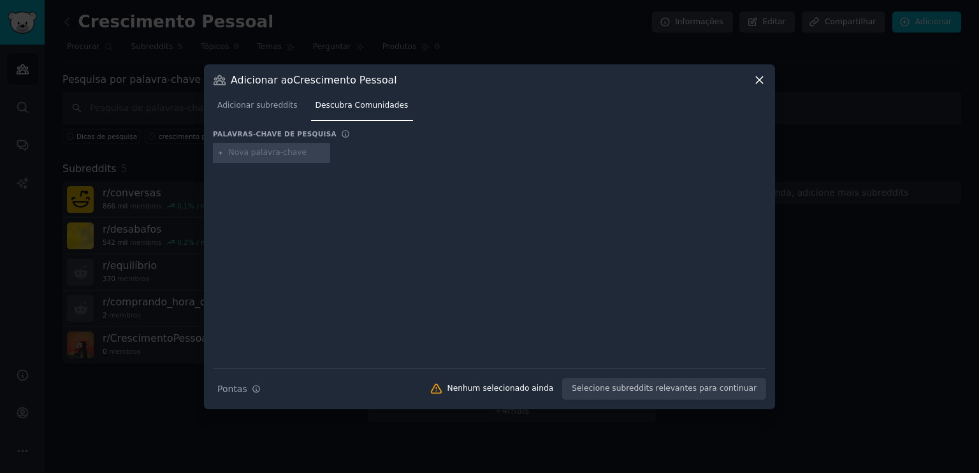
click at [300, 143] on div at bounding box center [271, 153] width 117 height 20
click at [270, 106] on font "Adicionar subreddits" at bounding box center [257, 105] width 80 height 9
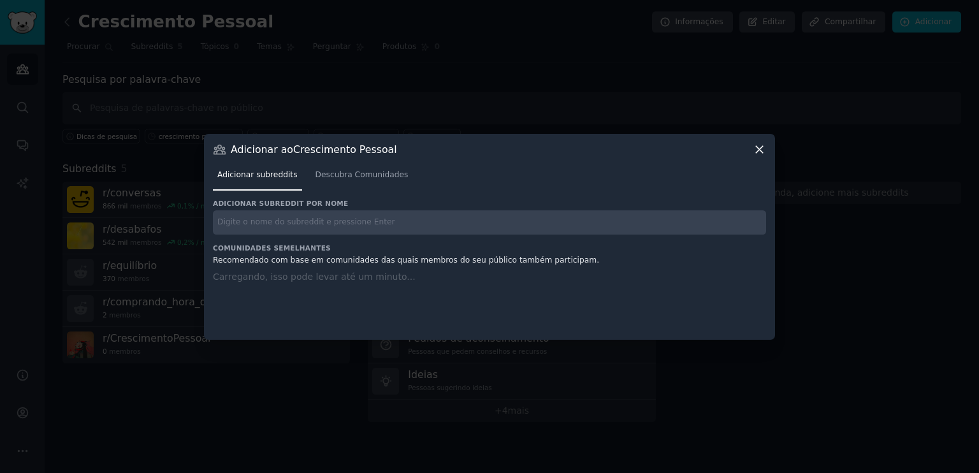
click at [287, 226] on input "text" at bounding box center [489, 222] width 553 height 25
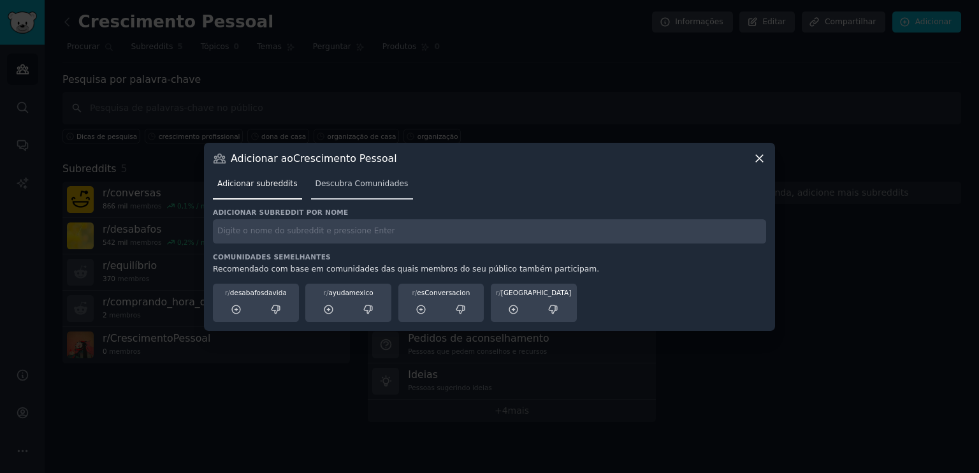
click at [338, 175] on link "Descubra Comunidades" at bounding box center [362, 187] width 102 height 26
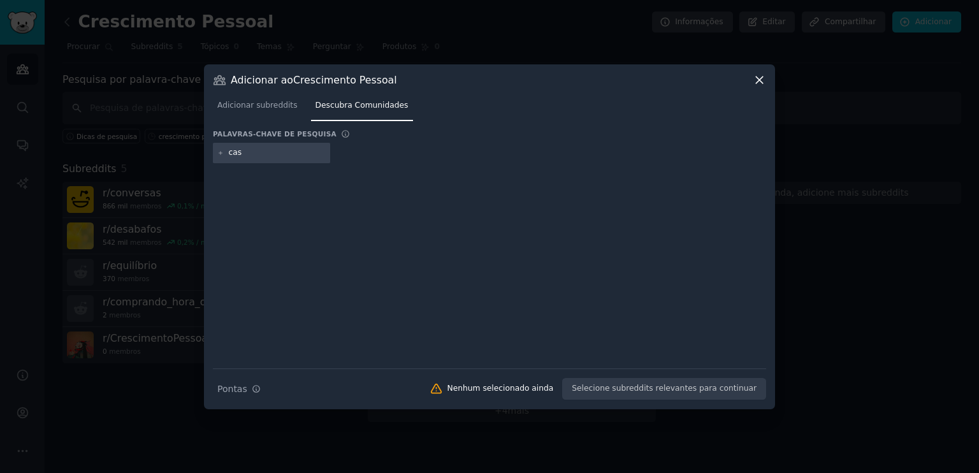
type input "casa"
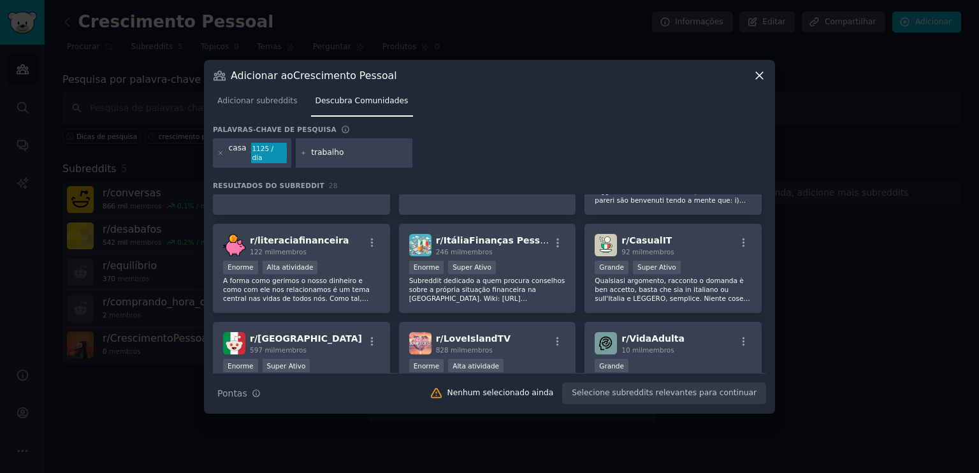
scroll to position [366, 0]
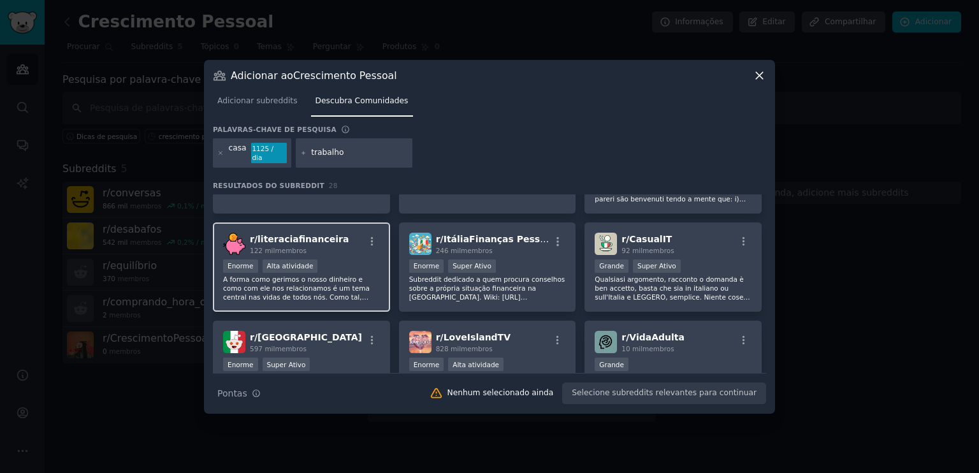
type input "trabalho"
click at [328, 275] on font "A forma como gerimos o nosso dinheiro e como com ele nos relacionamos é um tema…" at bounding box center [297, 323] width 148 height 97
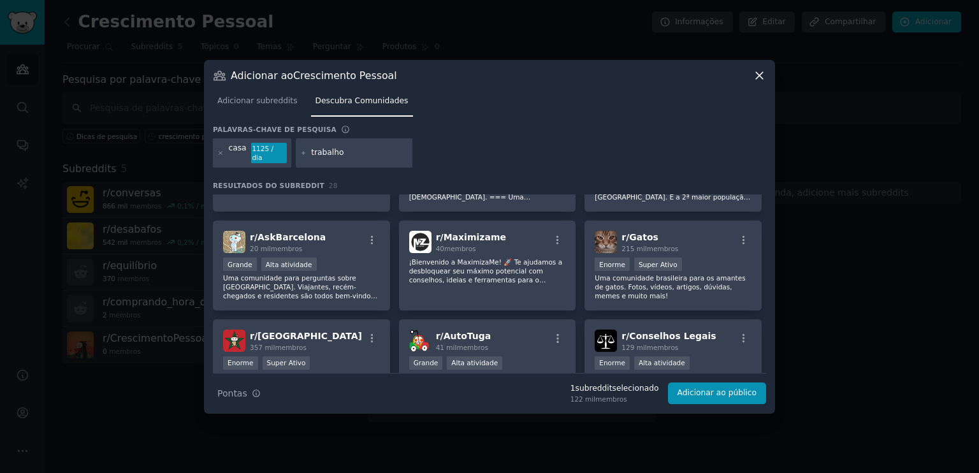
scroll to position [660, 0]
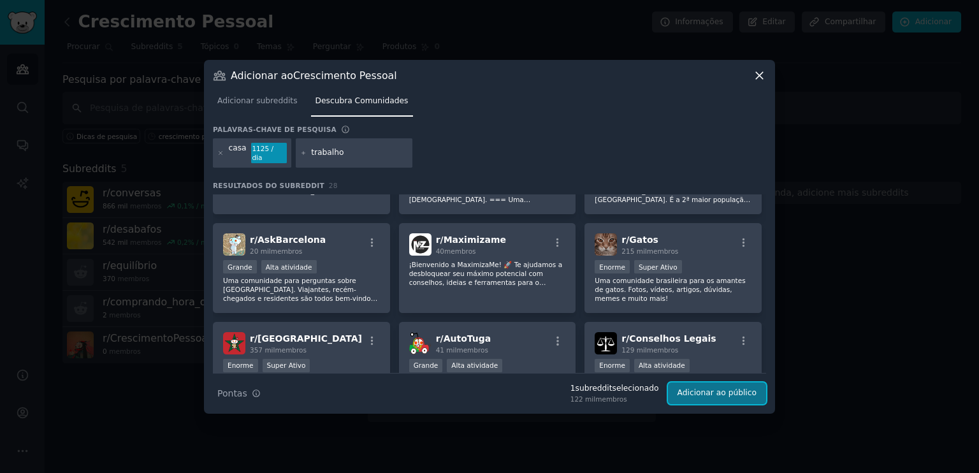
click at [706, 388] on font "Adicionar ao público" at bounding box center [716, 392] width 79 height 9
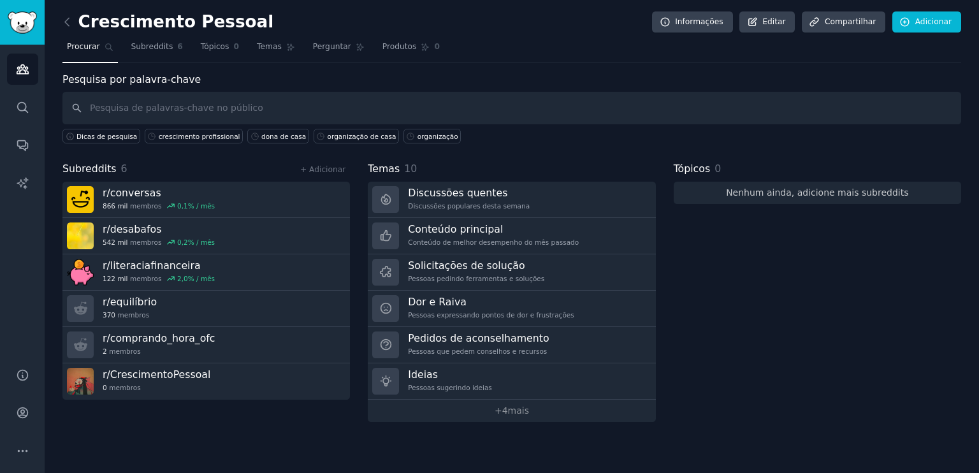
click at [829, 189] on font "Nenhum ainda, adicione mais subreddits" at bounding box center [817, 192] width 182 height 10
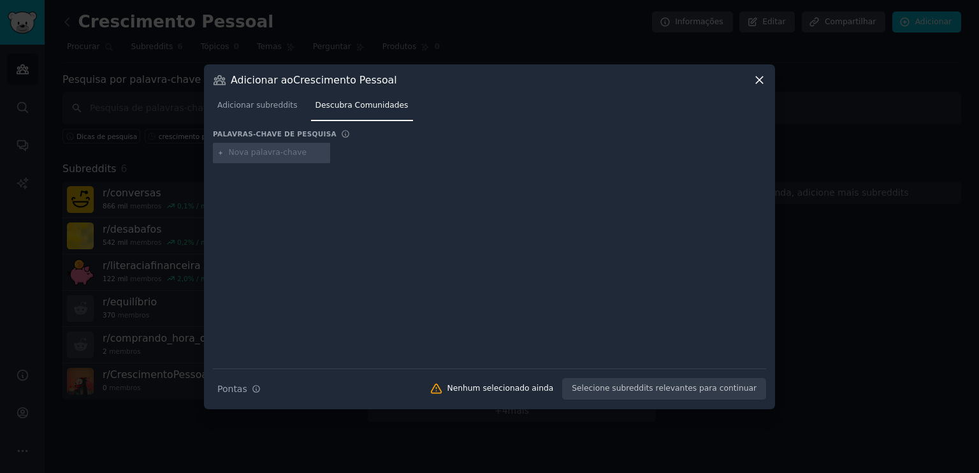
click at [290, 155] on input "text" at bounding box center [277, 152] width 97 height 11
type input "financeiro"
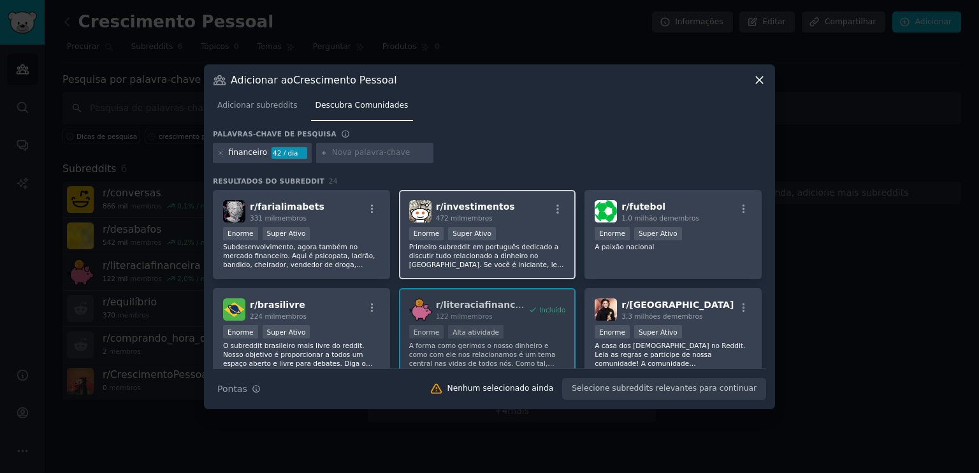
click at [556, 221] on div "r/ investimentos 472 mil membros" at bounding box center [487, 211] width 157 height 22
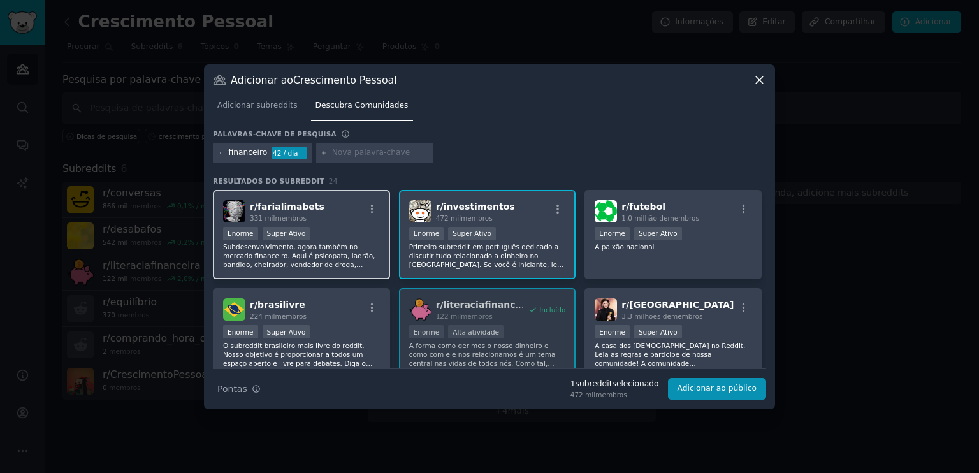
click at [342, 227] on div "Enorme Super Ativo" at bounding box center [301, 235] width 157 height 16
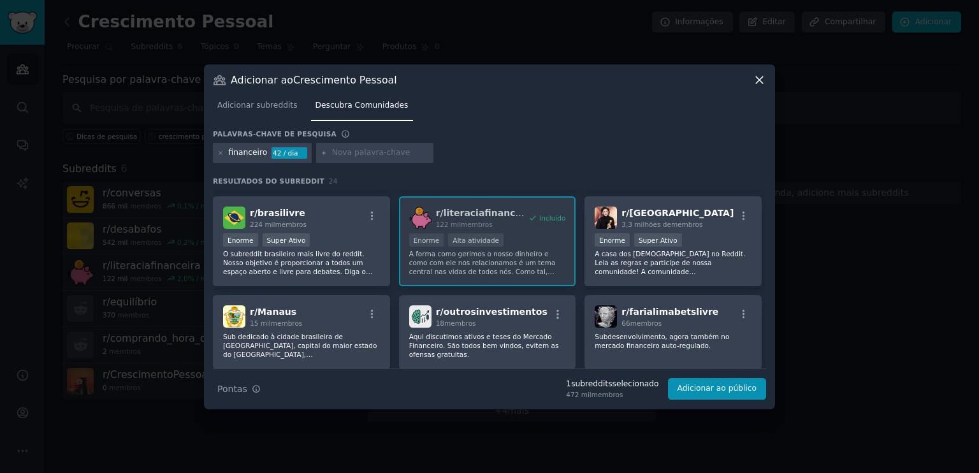
scroll to position [92, 0]
click at [647, 252] on font "A casa dos brasileiros no Reddit. Leia as regras e participe de nossa comunidad…" at bounding box center [671, 285] width 154 height 70
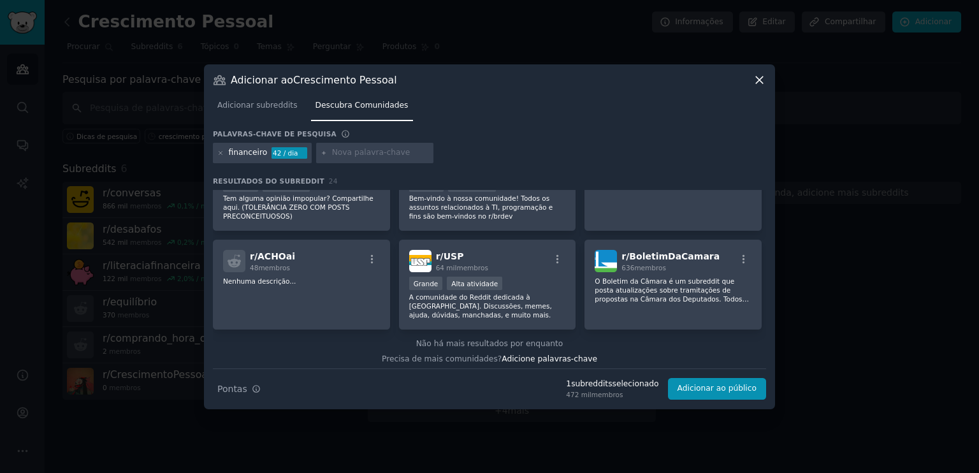
scroll to position [600, 0]
click at [712, 387] on font "Adicionar ao público" at bounding box center [716, 388] width 79 height 9
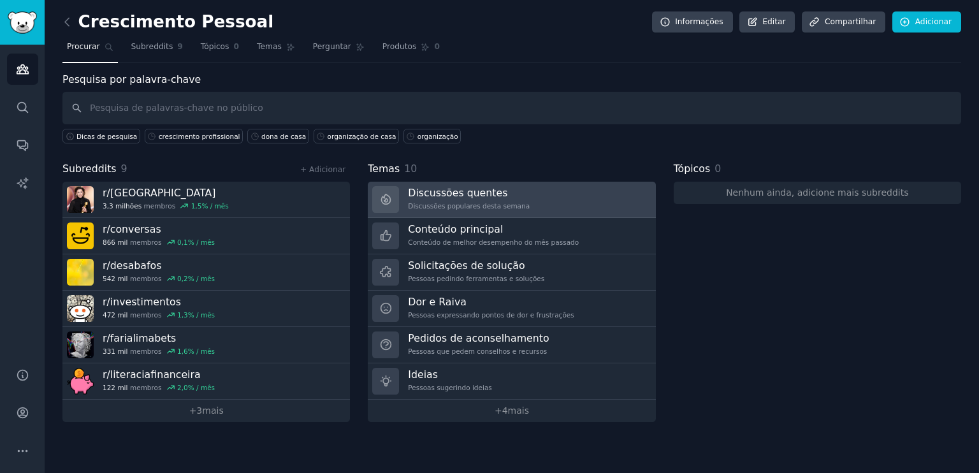
click at [581, 193] on link "Discussões quentes Discussões populares desta semana" at bounding box center [511, 200] width 287 height 36
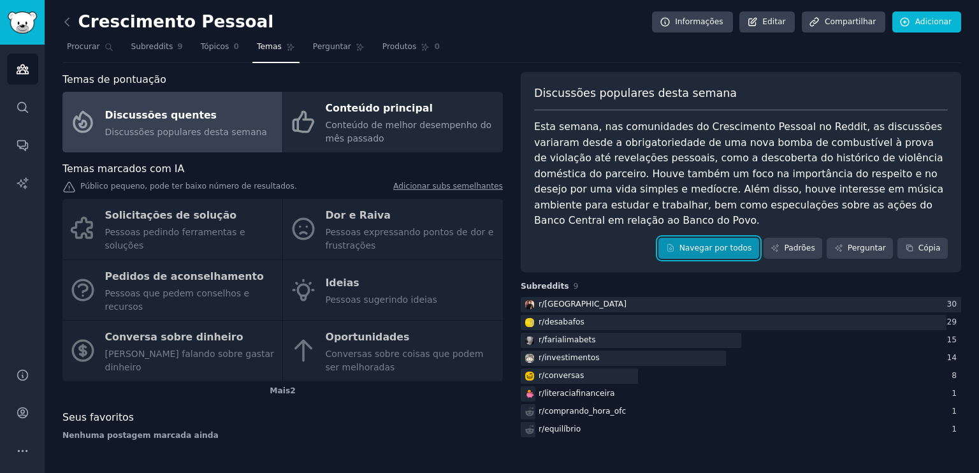
click at [749, 238] on link "Navegar por todos" at bounding box center [708, 249] width 101 height 22
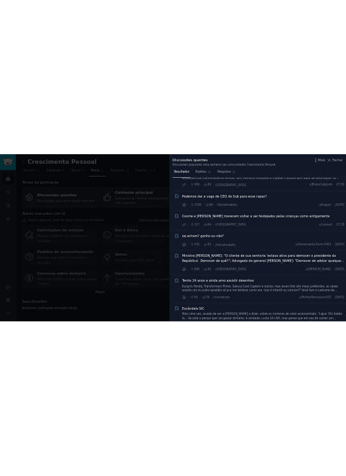
scroll to position [966, 0]
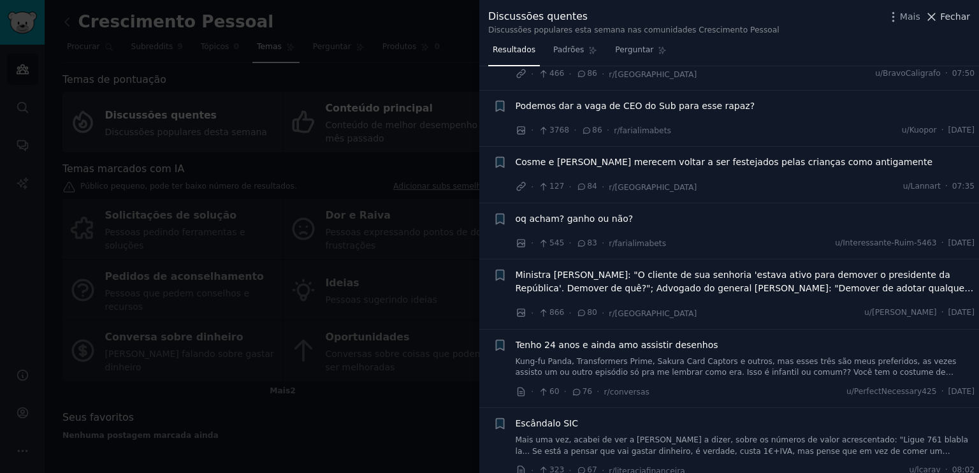
click at [938, 15] on icon at bounding box center [930, 16] width 13 height 13
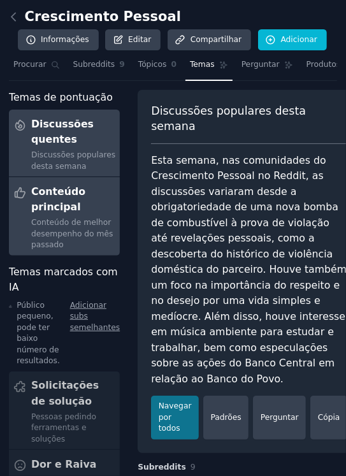
click at [69, 249] on font "Conteúdo de melhor desempenho do mês passado" at bounding box center [72, 233] width 82 height 31
